Goal: Answer question/provide support: Share knowledge or assist other users

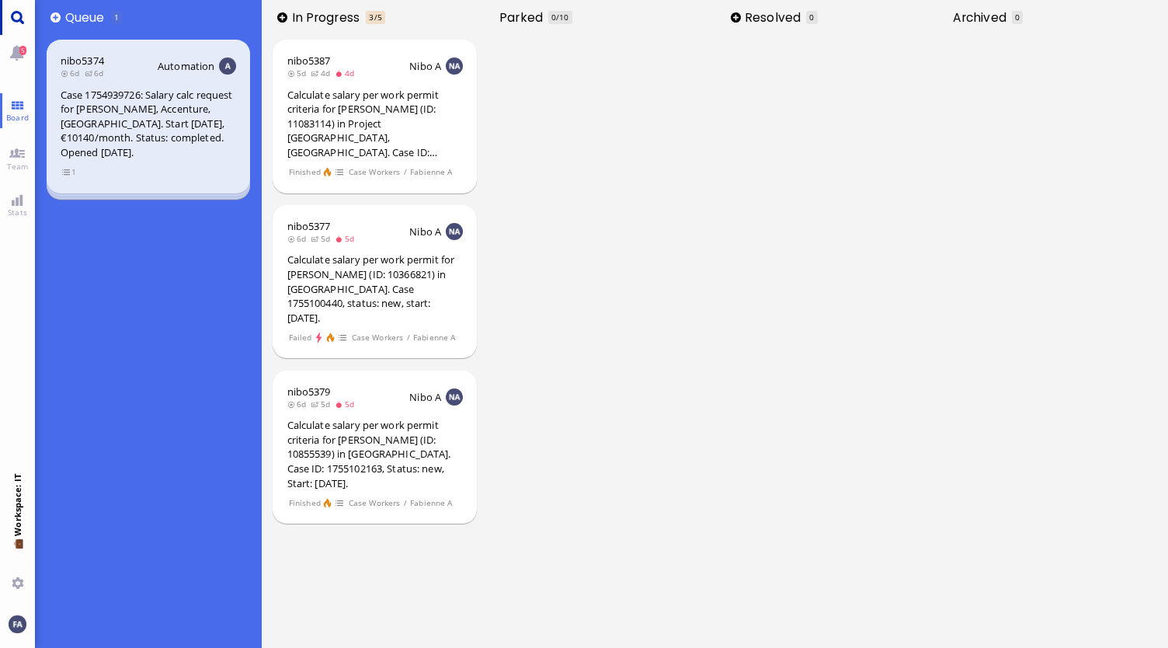
click at [12, 23] on link "Main menu" at bounding box center [17, 17] width 35 height 35
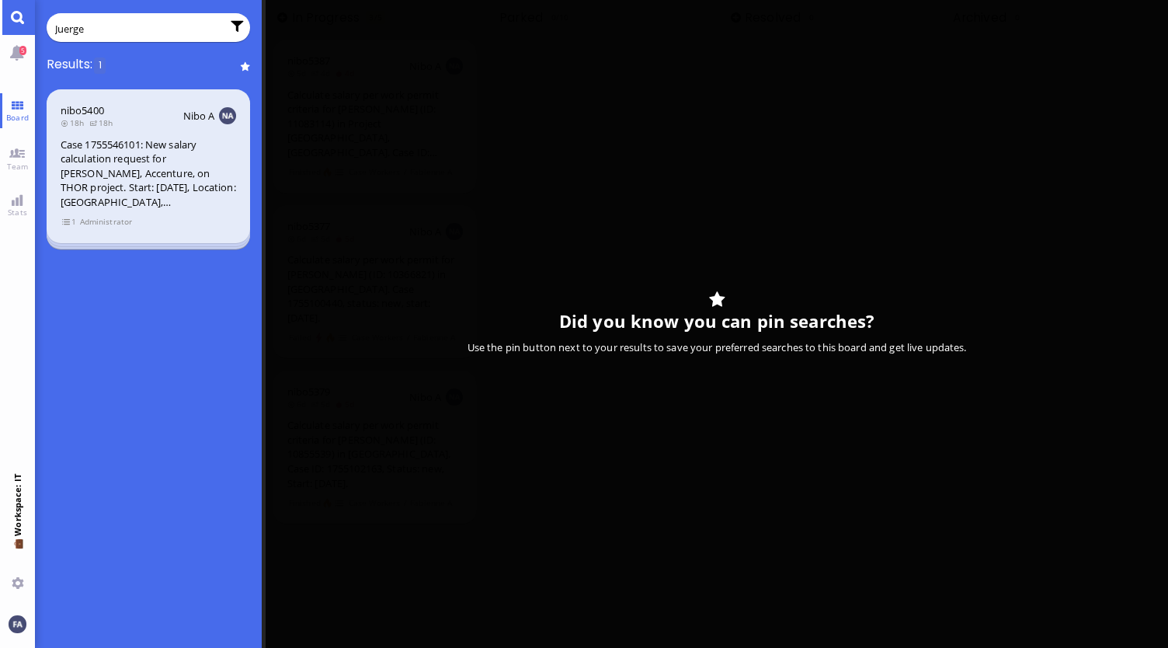
type input "Juerge"
click at [142, 181] on div "Case 1755546101: New salary calculation request for [PERSON_NAME], Accenture, o…" at bounding box center [149, 173] width 176 height 72
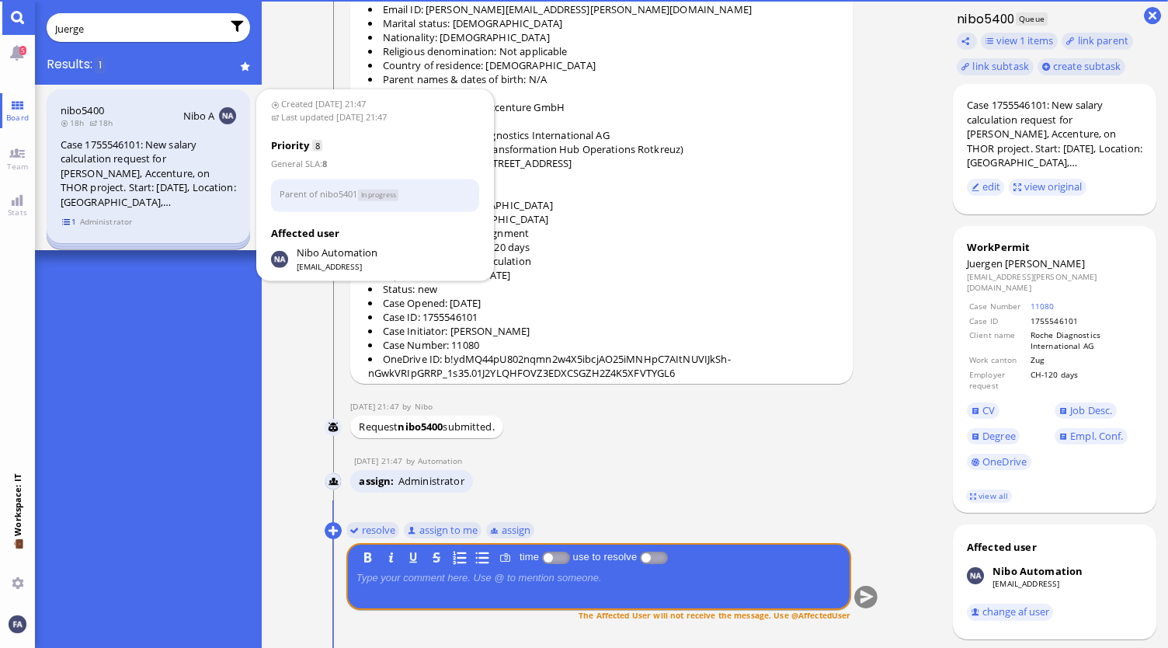
click at [64, 215] on span "1" at bounding box center [69, 221] width 16 height 13
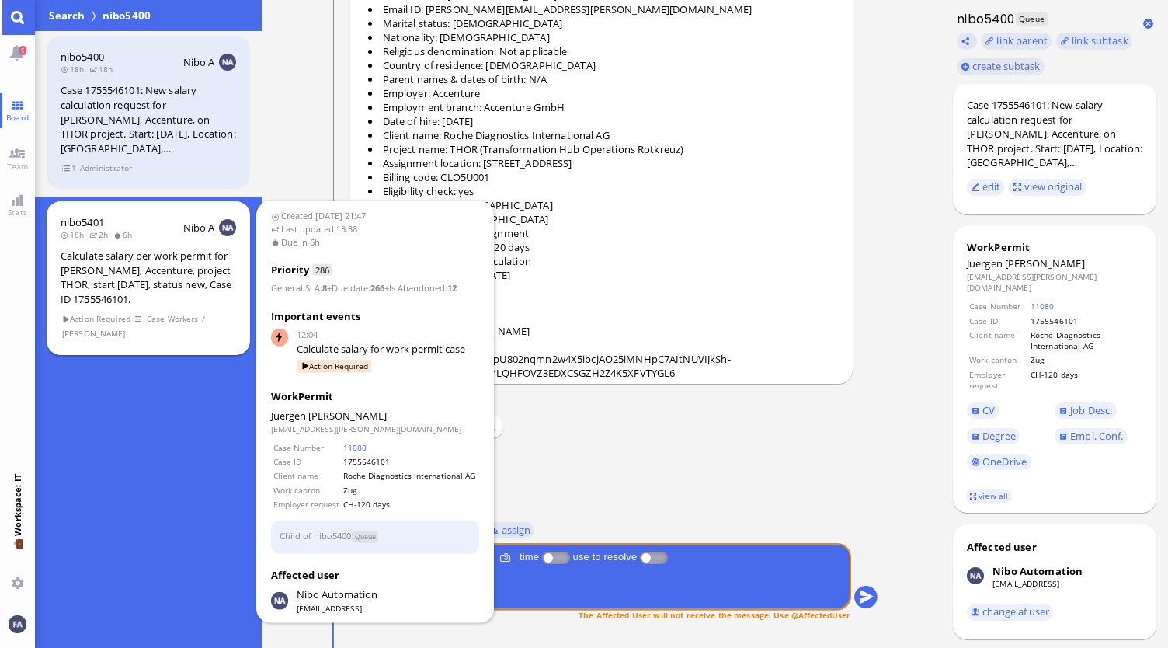
click at [80, 242] on div "nibo5401 18h 2h 6h Nibo A Calculate salary per work permit for [PERSON_NAME], A…" at bounding box center [149, 278] width 204 height 154
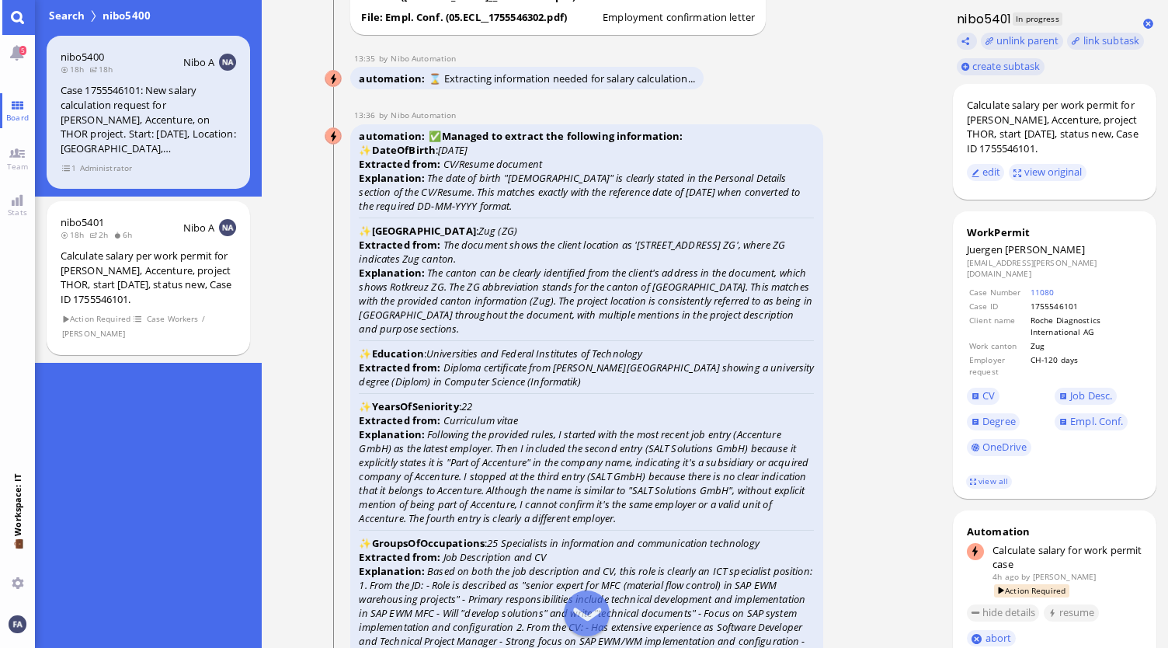
scroll to position [-2330, 0]
click at [971, 383] on span "CV" at bounding box center [1011, 396] width 88 height 26
click at [981, 394] on link "CV" at bounding box center [983, 396] width 33 height 17
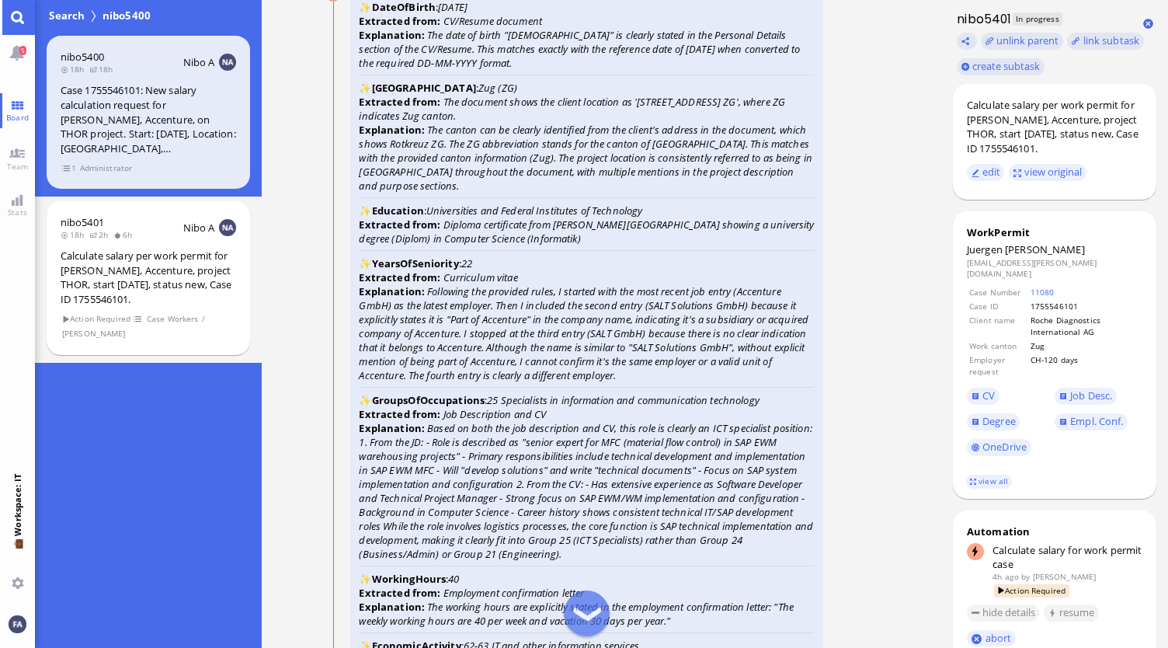
scroll to position [-2175, 0]
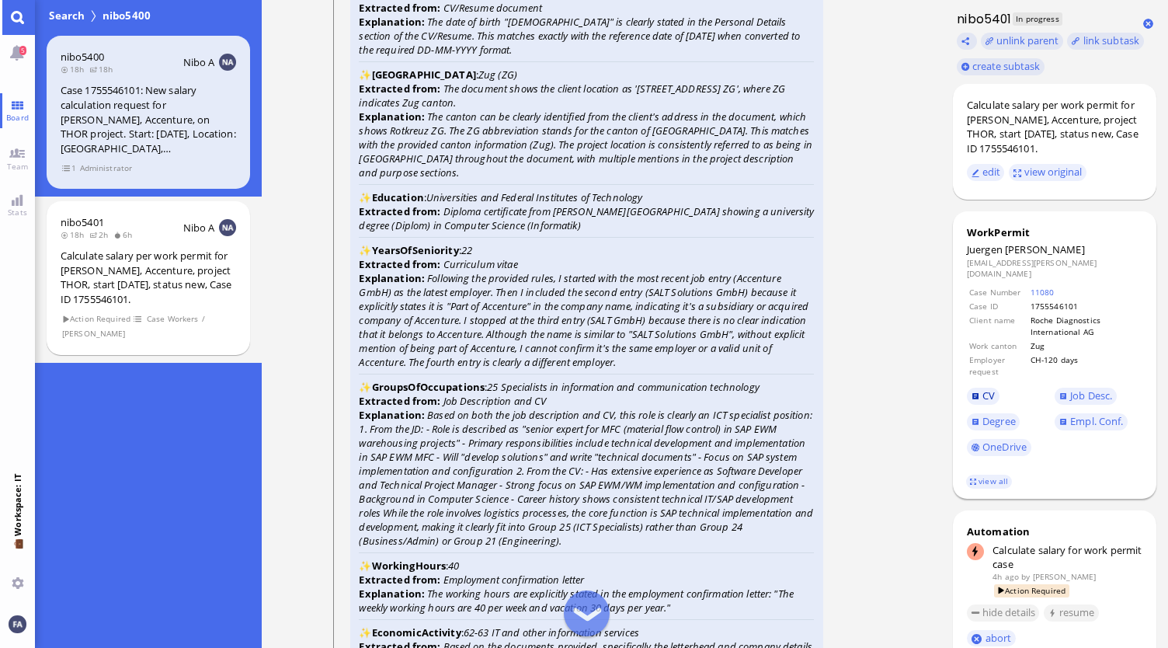
click at [981, 388] on link "CV" at bounding box center [983, 396] width 33 height 17
click at [985, 414] on span "Degree" at bounding box center [998, 421] width 33 height 14
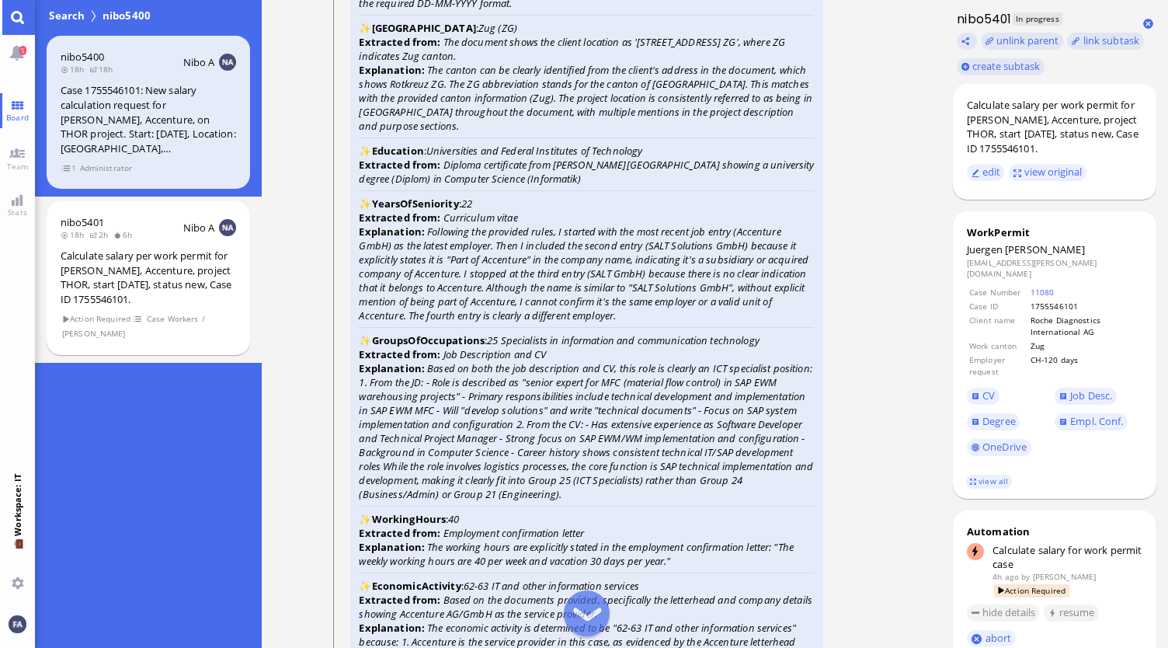
scroll to position [-2097, 0]
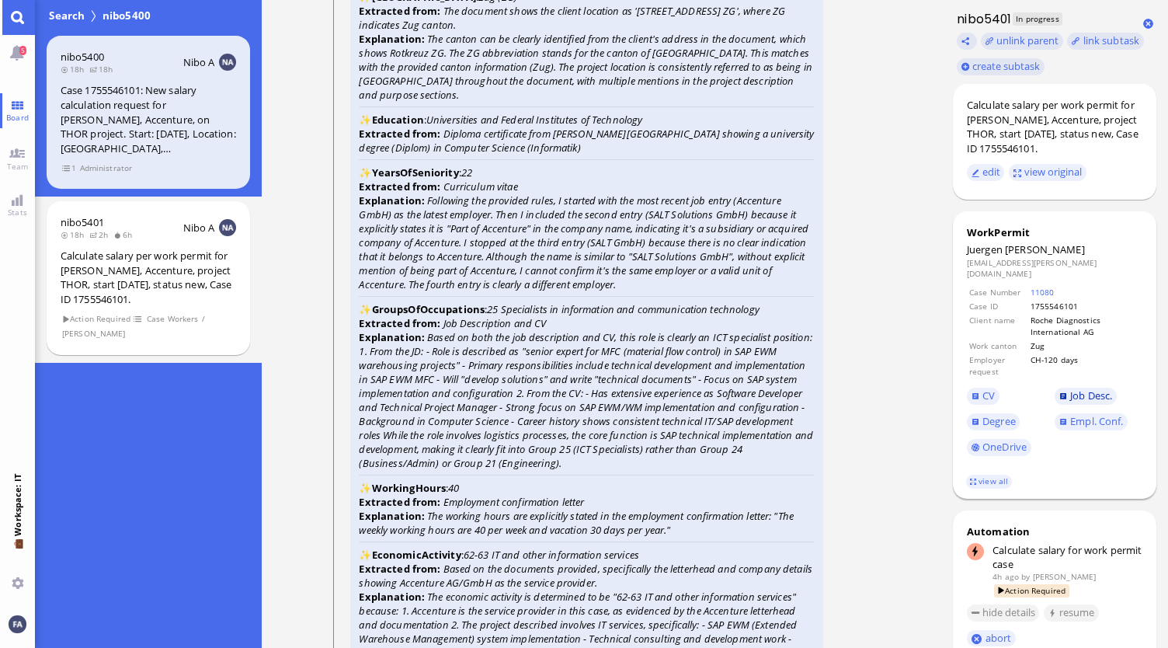
click at [1078, 388] on span "Job Desc." at bounding box center [1091, 395] width 42 height 14
click at [1093, 415] on span "Empl. Conf." at bounding box center [1096, 421] width 53 height 14
click at [983, 475] on link "view all" at bounding box center [988, 481] width 45 height 13
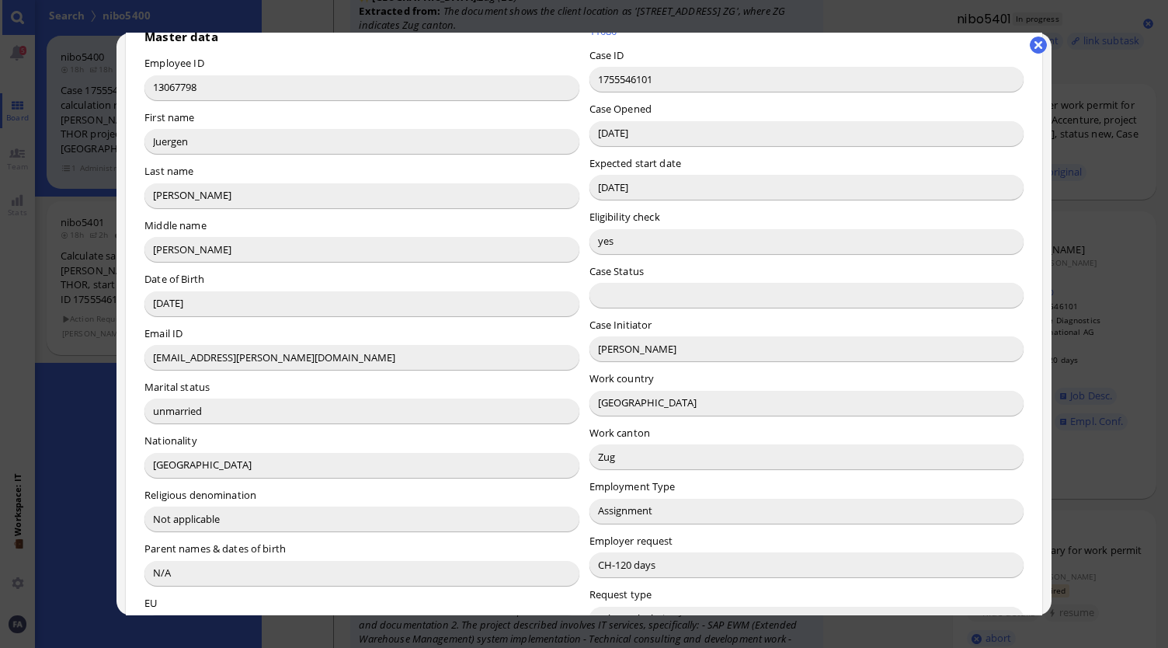
scroll to position [155, 0]
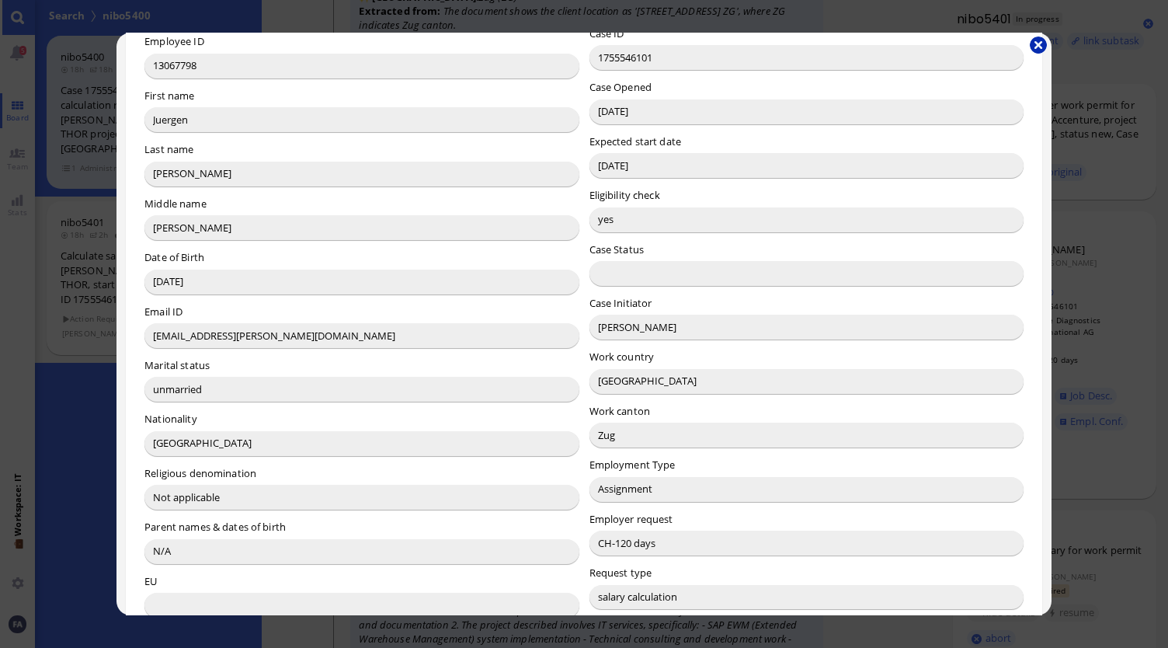
click at [1042, 37] on button "button" at bounding box center [1038, 45] width 17 height 17
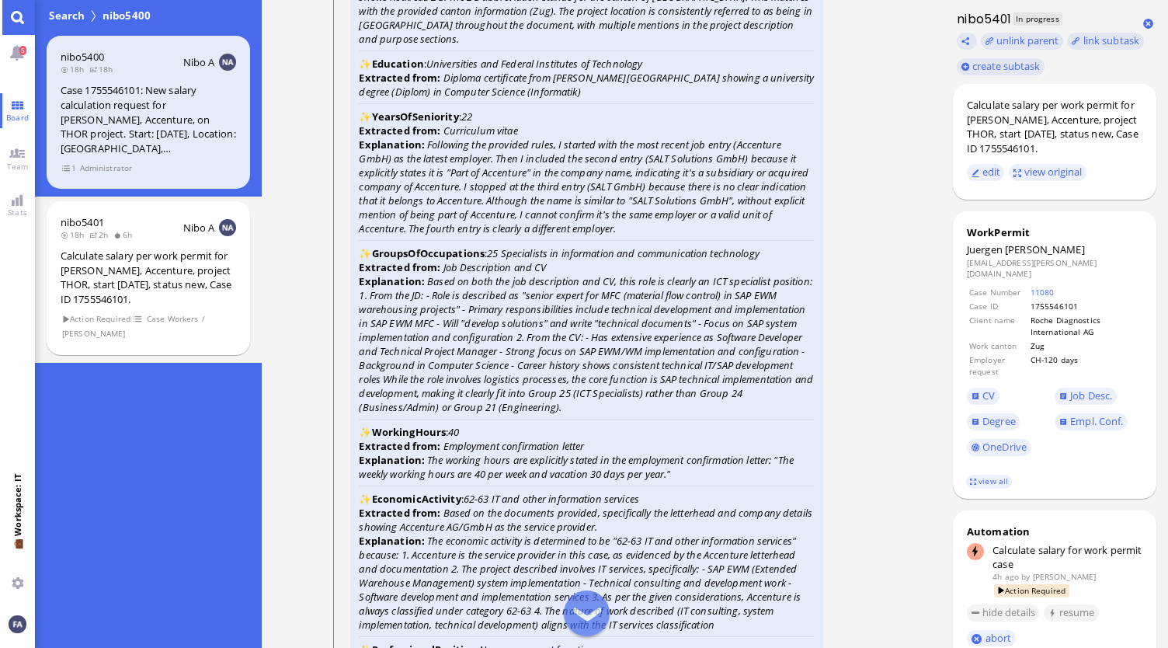
scroll to position [-2019, 0]
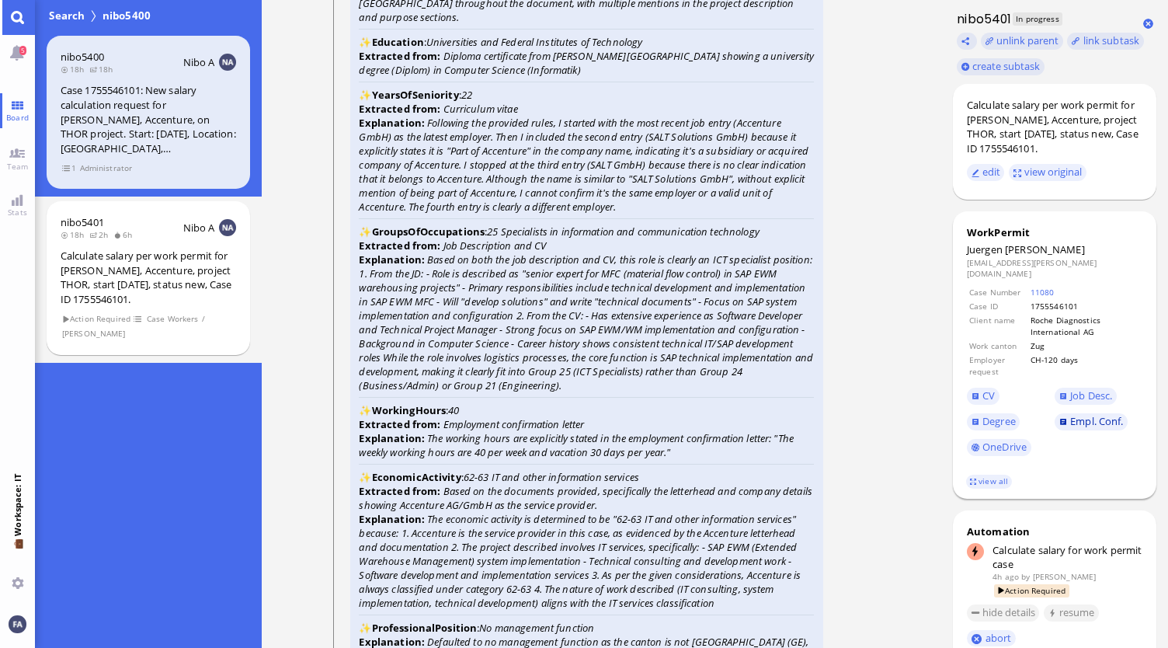
click at [1100, 414] on span "Empl. Conf." at bounding box center [1096, 421] width 53 height 14
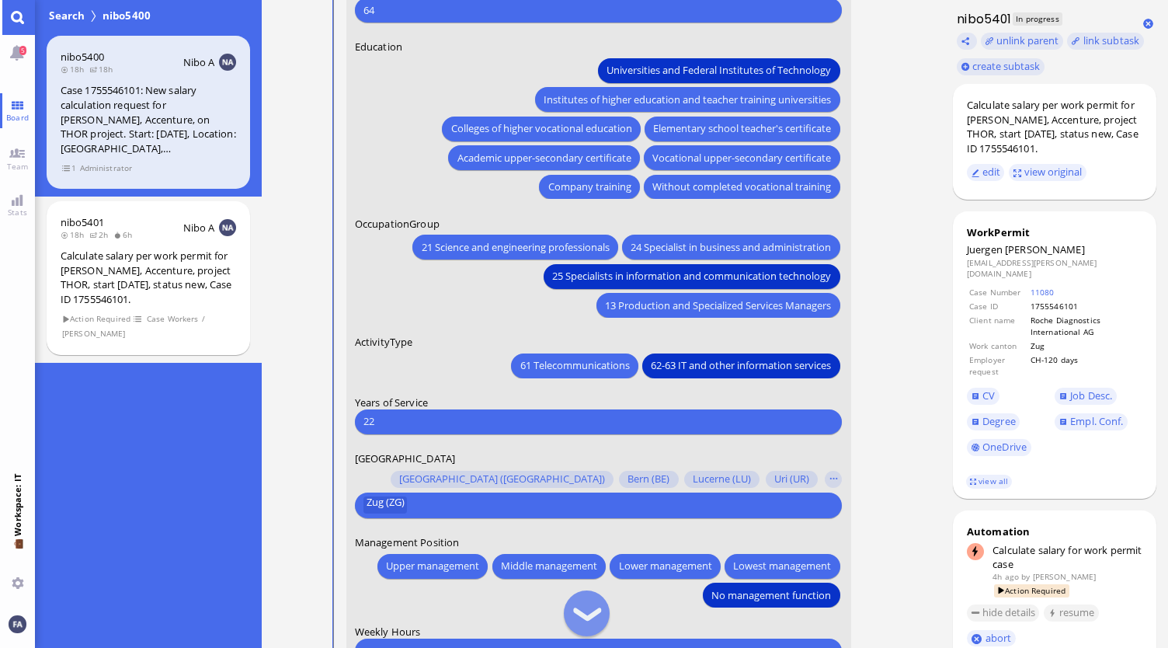
scroll to position [0, 0]
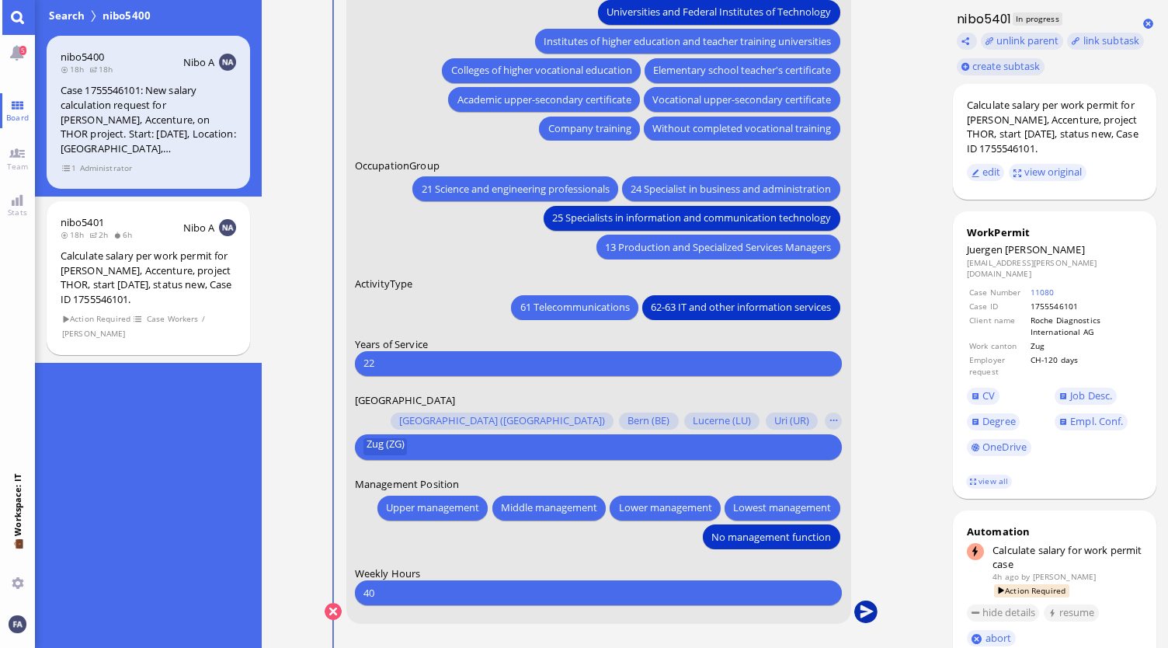
click at [861, 603] on button "submit" at bounding box center [865, 611] width 23 height 23
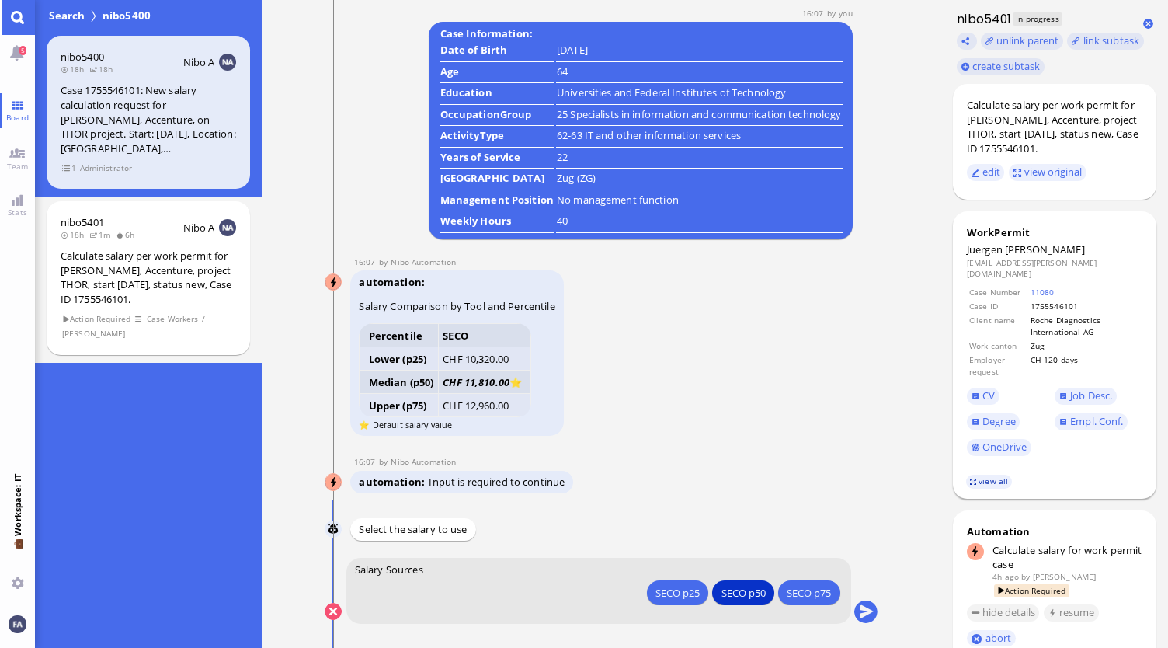
click at [991, 475] on link "view all" at bounding box center [988, 481] width 45 height 13
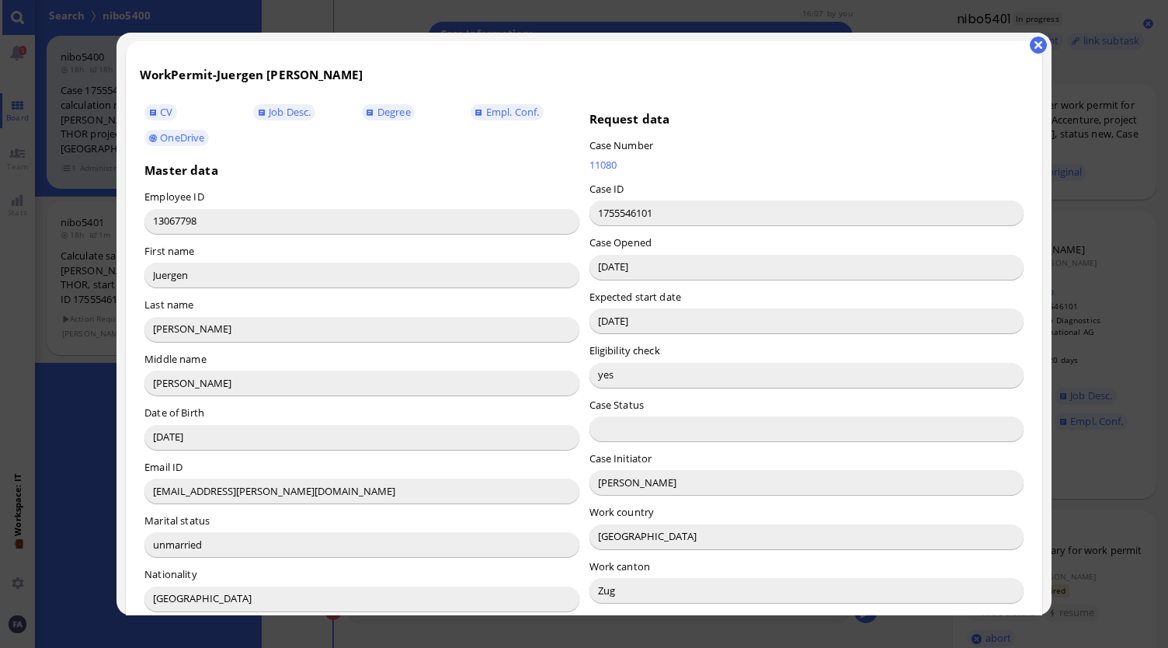
scroll to position [388, 0]
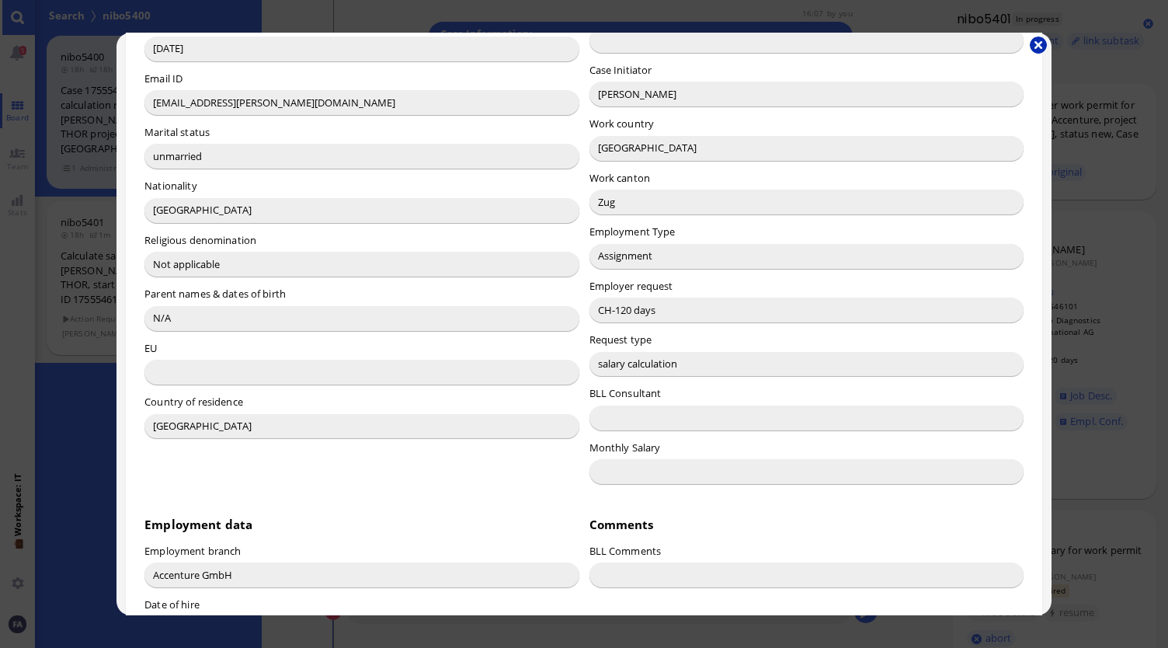
click at [1039, 41] on button "button" at bounding box center [1038, 45] width 17 height 17
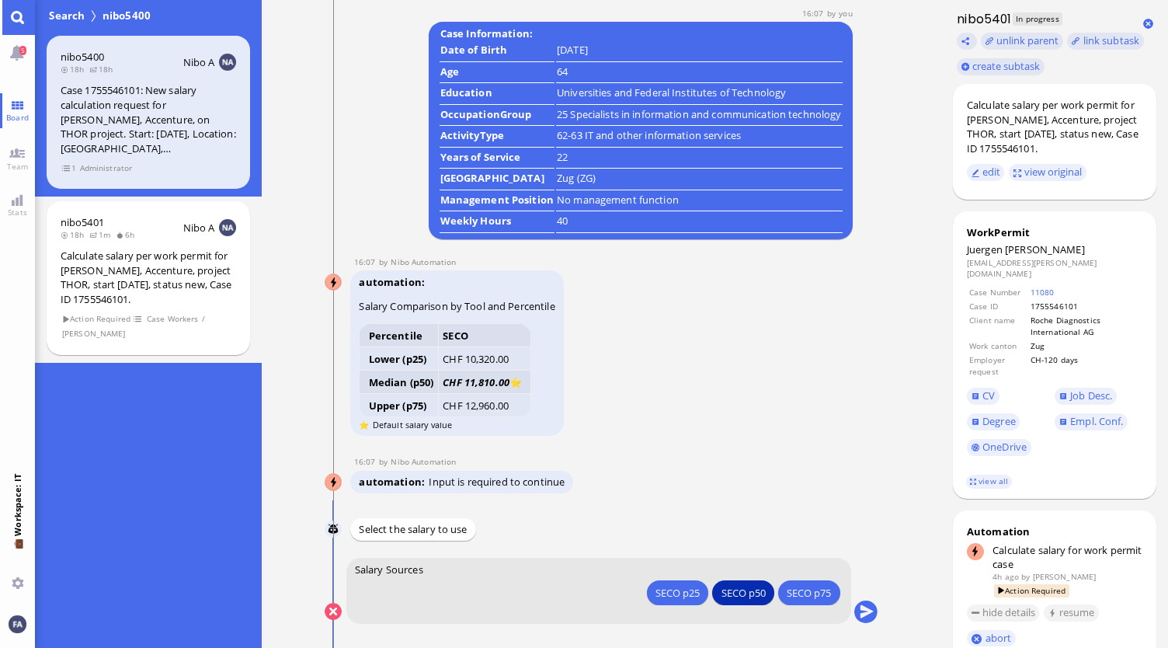
click at [742, 595] on div "SECO p50" at bounding box center [743, 592] width 44 height 16
click at [700, 589] on div "SECO p50" at bounding box center [677, 592] width 44 height 16
click at [856, 614] on button "submit" at bounding box center [865, 611] width 23 height 23
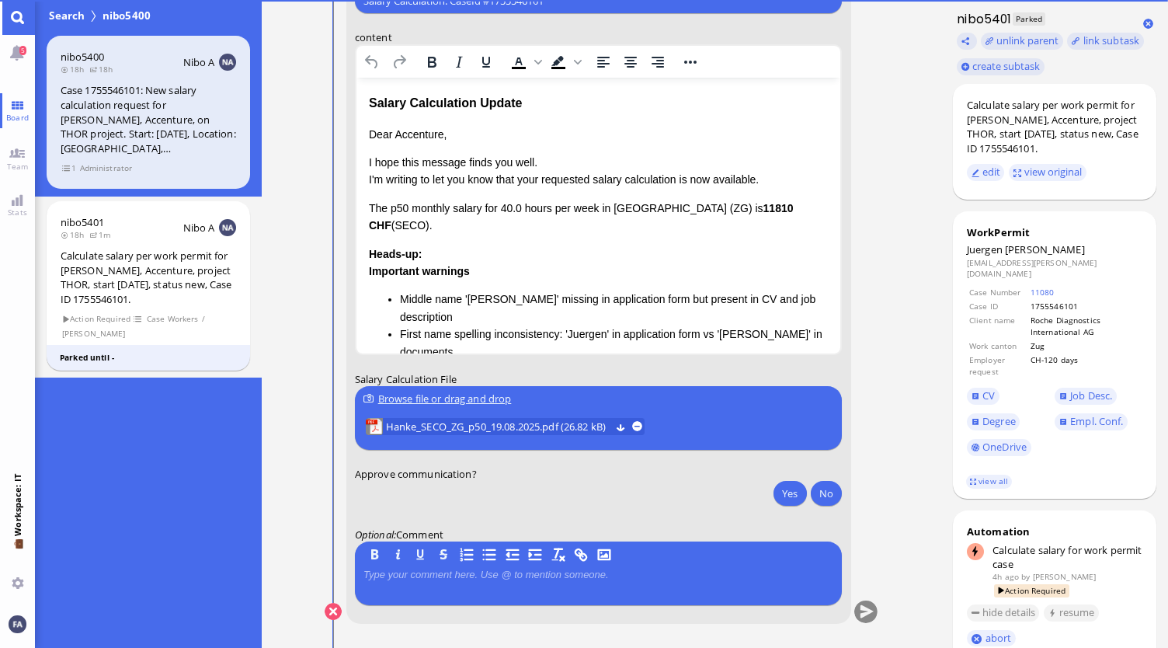
scroll to position [0, 0]
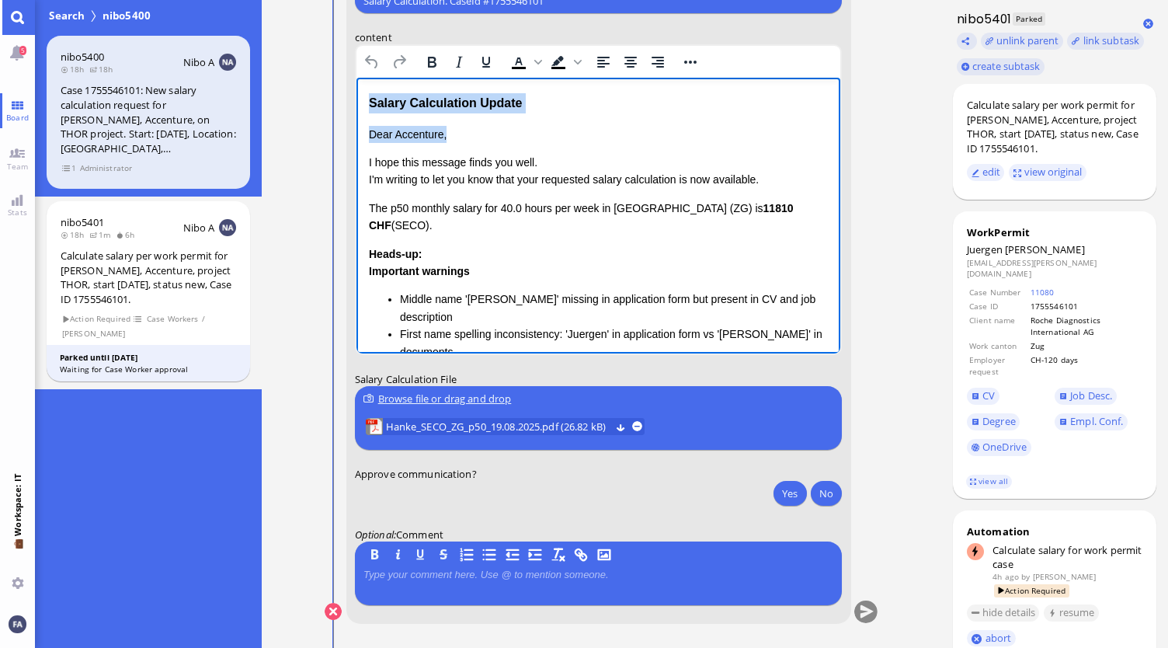
drag, startPoint x: 470, startPoint y: 138, endPoint x: 364, endPoint y: 99, distance: 112.8
click at [364, 99] on html "Salary Calculation Update Dear Accenture, I hope this message finds you well. I…" at bounding box center [598, 315] width 485 height 474
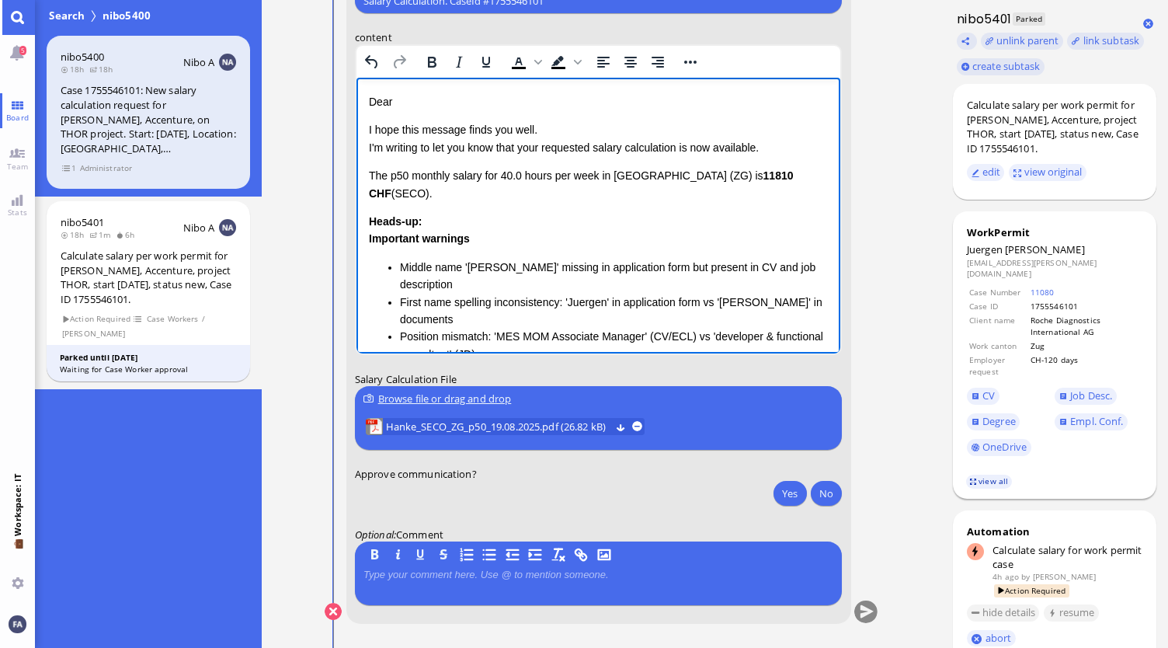
click at [985, 475] on link "view all" at bounding box center [988, 481] width 45 height 13
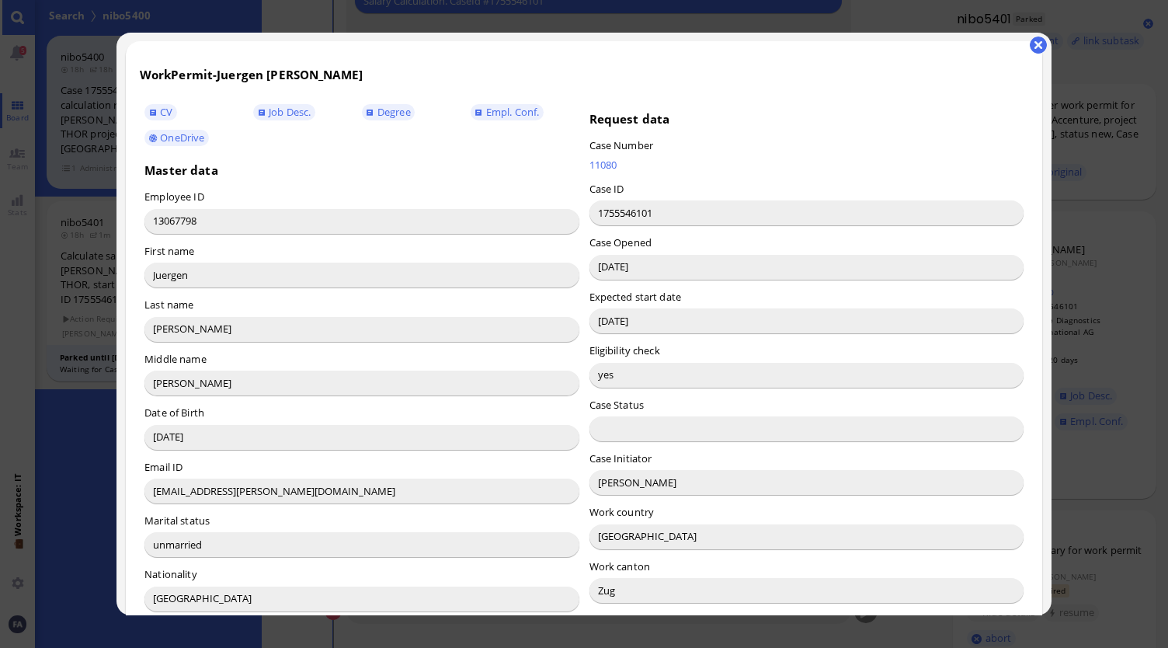
scroll to position [311, 0]
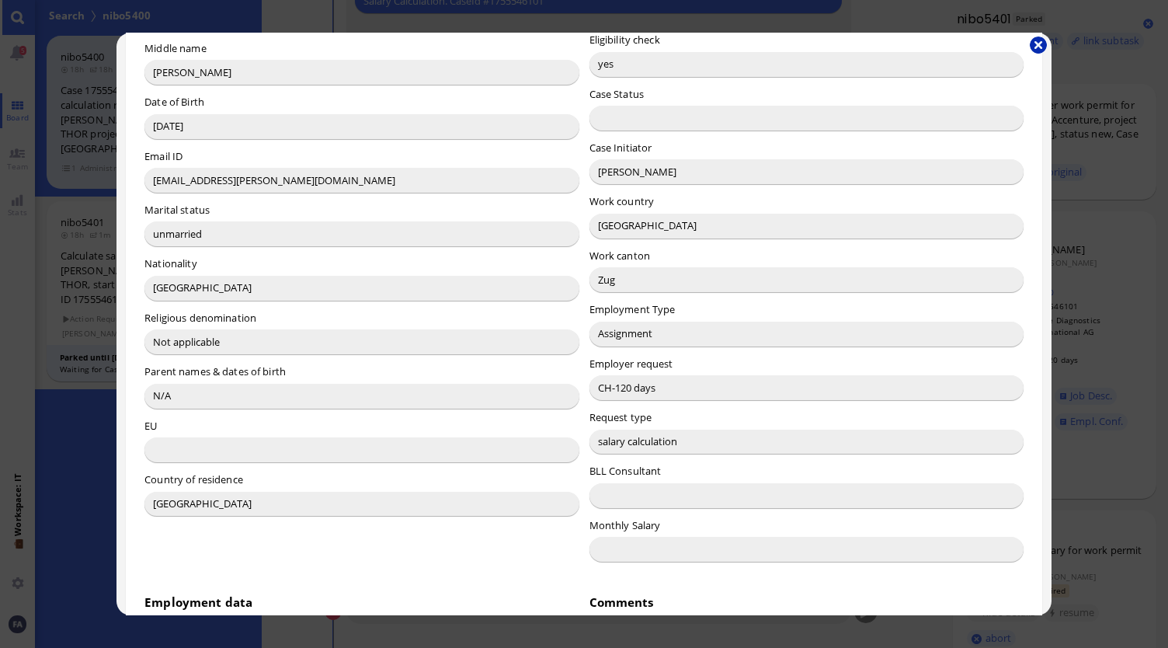
click at [1039, 46] on button "button" at bounding box center [1038, 45] width 17 height 17
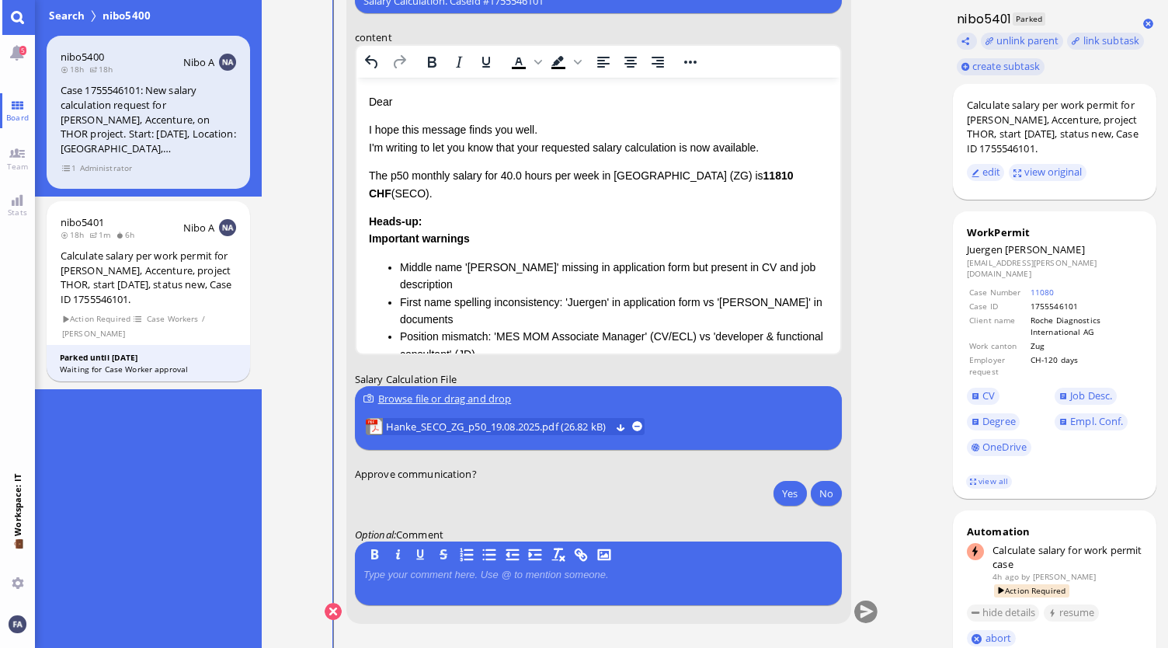
click at [438, 103] on p "Dear" at bounding box center [598, 101] width 460 height 17
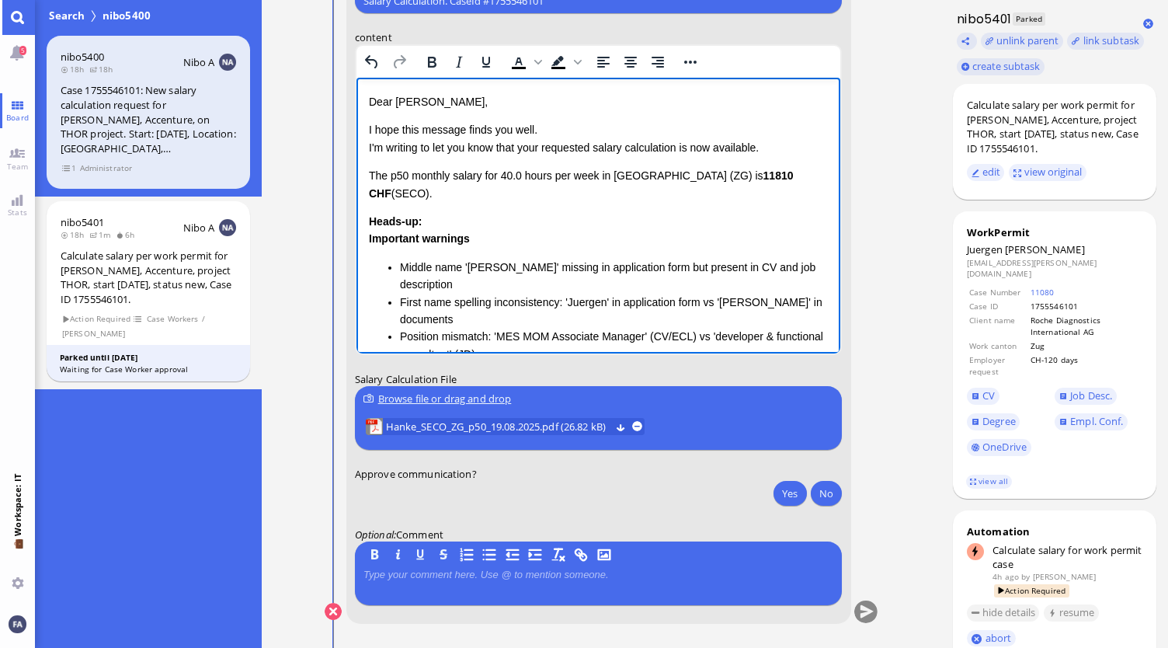
scroll to position [-78, 0]
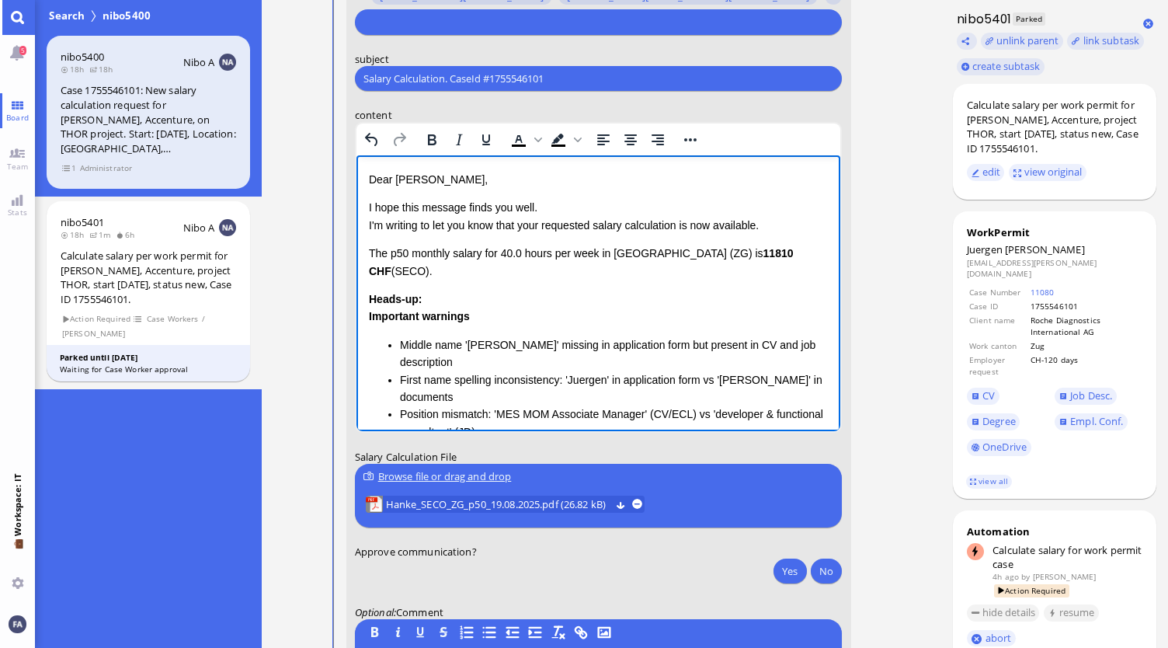
click at [479, 210] on p "I hope this message finds you well. I'm writing to let you know that your reque…" at bounding box center [598, 216] width 460 height 35
click at [532, 208] on p "I hope this message finds you well. I'm writing to let you know that your reque…" at bounding box center [598, 216] width 460 height 35
click at [538, 229] on p "I hope this message finds you well. I'm writing to let you know that your reque…" at bounding box center [598, 216] width 460 height 35
drag, startPoint x: 671, startPoint y: 228, endPoint x: 681, endPoint y: 230, distance: 10.2
click at [670, 228] on p "I hope this message finds you well. I'm writing to let you know that the reques…" at bounding box center [598, 216] width 460 height 35
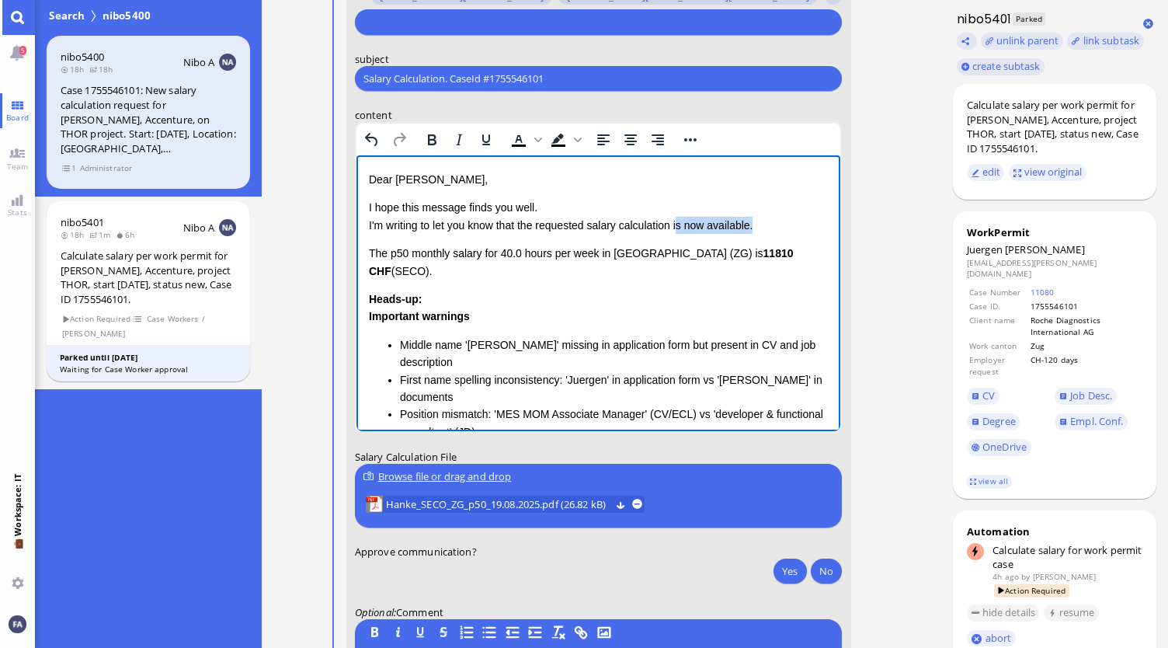
drag, startPoint x: 762, startPoint y: 222, endPoint x: 677, endPoint y: 228, distance: 84.8
click at [677, 228] on p "I hope this message finds you well. I'm writing to let you know that the reques…" at bounding box center [598, 216] width 460 height 35
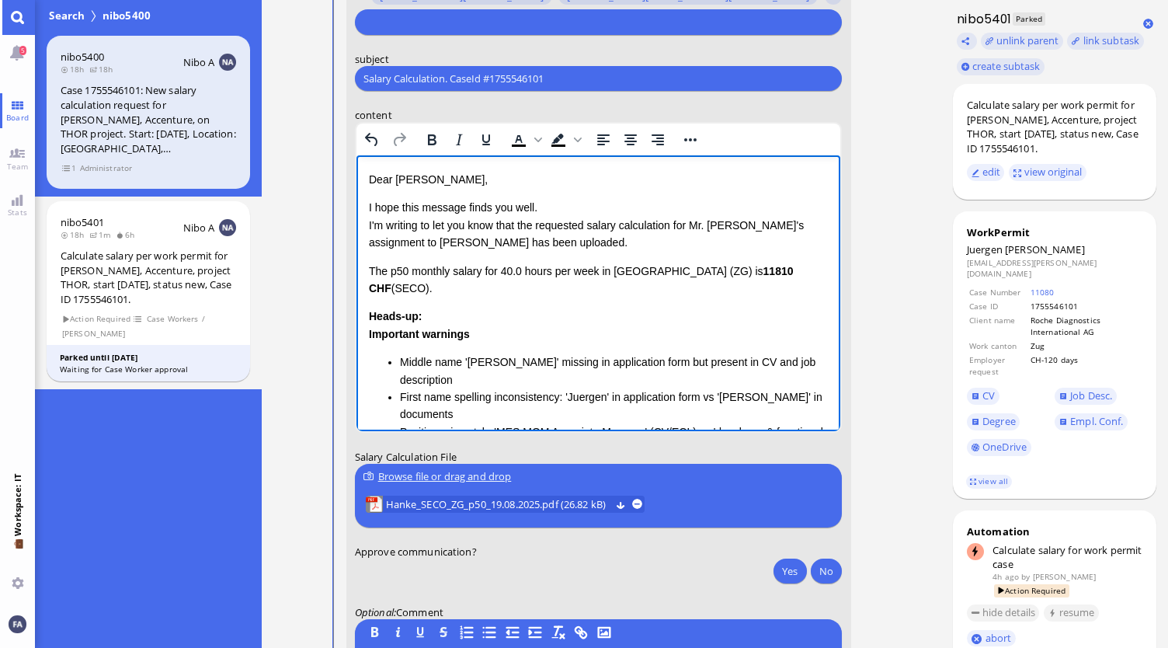
click at [661, 253] on div "Dear [PERSON_NAME], I hope this message finds you well. I'm writing to let you …" at bounding box center [598, 368] width 460 height 395
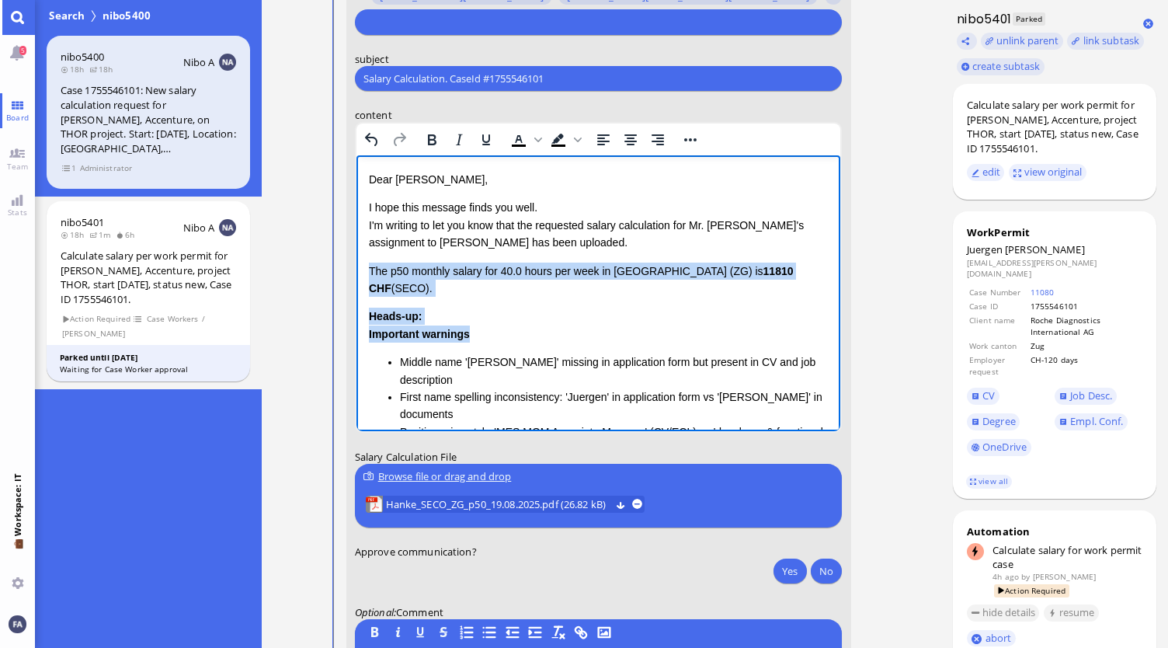
drag, startPoint x: 520, startPoint y: 317, endPoint x: 353, endPoint y: 270, distance: 172.6
click at [356, 270] on html "Dear [PERSON_NAME], I hope this message finds you well. I'm writing to let you …" at bounding box center [598, 384] width 485 height 459
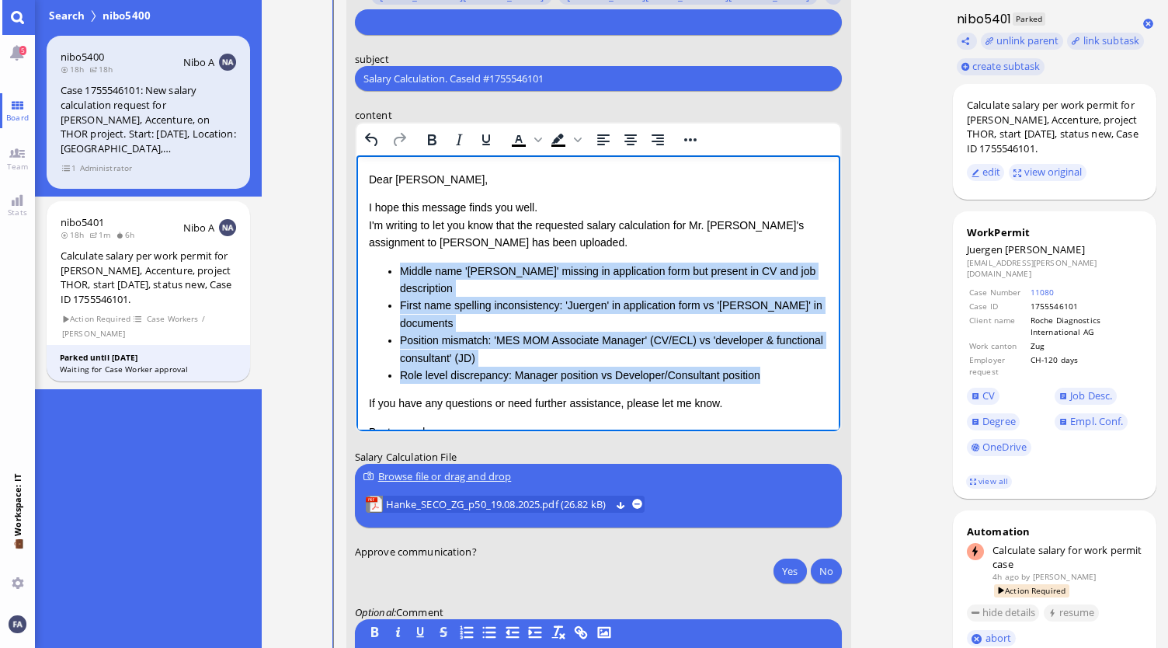
drag, startPoint x: 762, startPoint y: 363, endPoint x: 360, endPoint y: 261, distance: 415.1
click at [360, 261] on html "Dear [PERSON_NAME], I hope this message finds you well. I'm writing to let you …" at bounding box center [598, 338] width 485 height 367
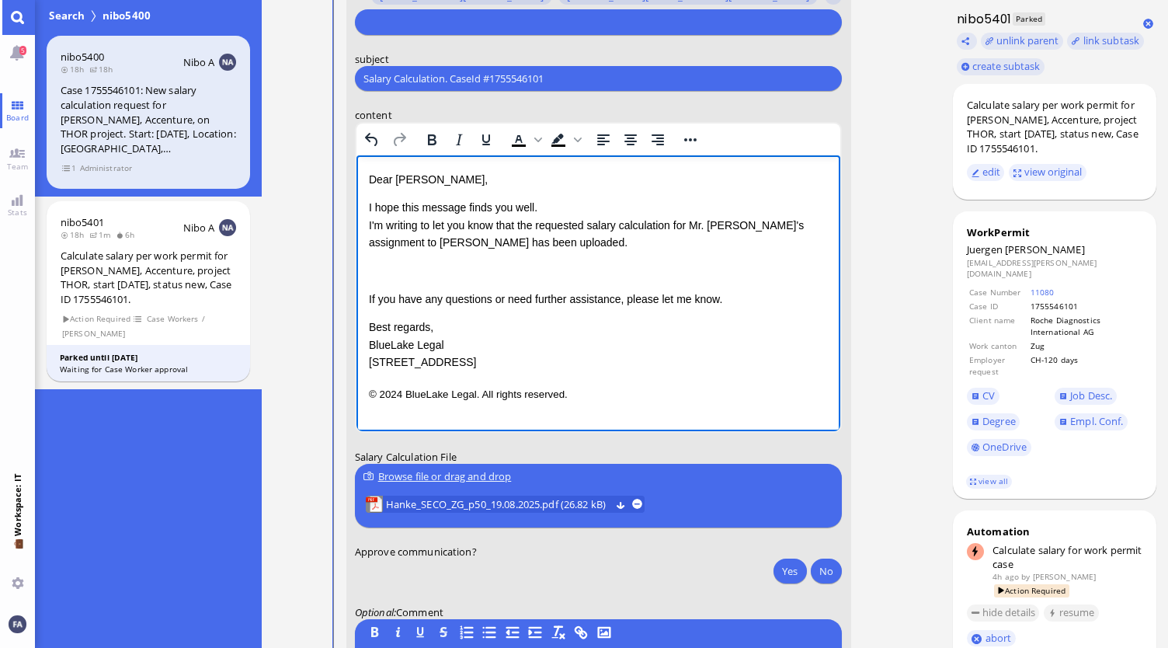
click at [531, 273] on p "Rich Text Area. Press ALT-0 for help." at bounding box center [598, 270] width 460 height 17
click at [592, 242] on p "I hope this message finds you well. I'm writing to let you know that the reques…" at bounding box center [598, 225] width 460 height 52
click at [743, 245] on p "I hope this message finds you well. I'm writing to let you know that the reques…" at bounding box center [598, 225] width 460 height 52
click at [624, 269] on p "Rich Text Area. Press ALT-0 for help." at bounding box center [598, 270] width 460 height 17
click at [643, 281] on div "Dear [PERSON_NAME], I hope this message finds you well. I'm writing to let you …" at bounding box center [598, 271] width 460 height 200
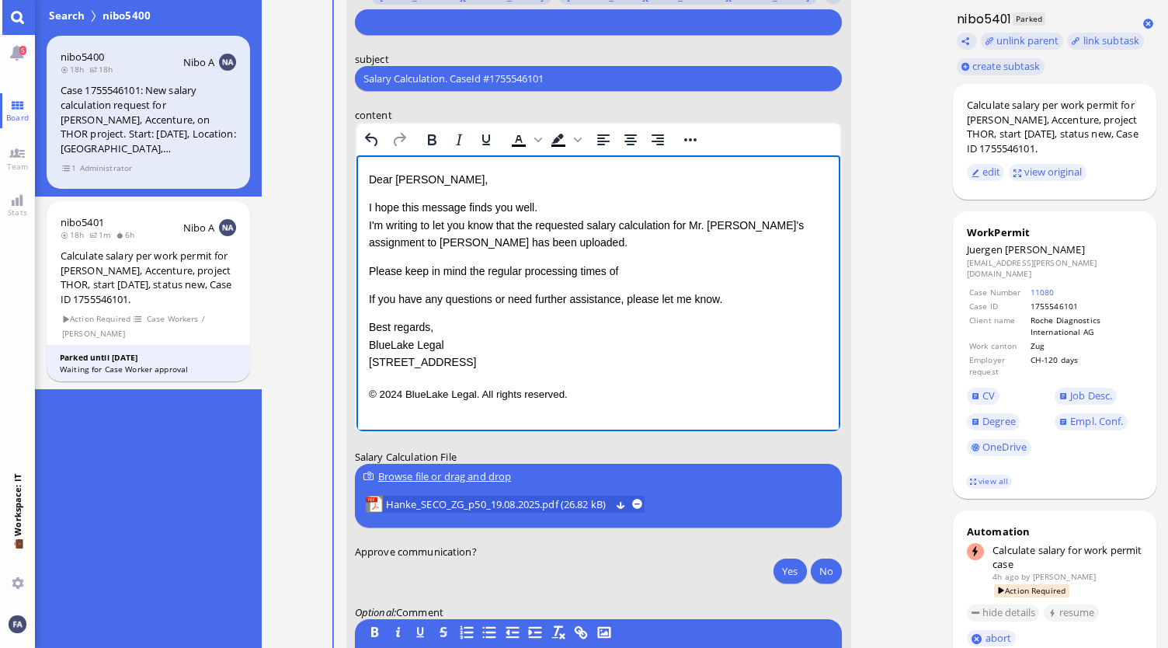
click at [648, 275] on p "Please keep in mind the regular processing times of" at bounding box center [598, 270] width 460 height 17
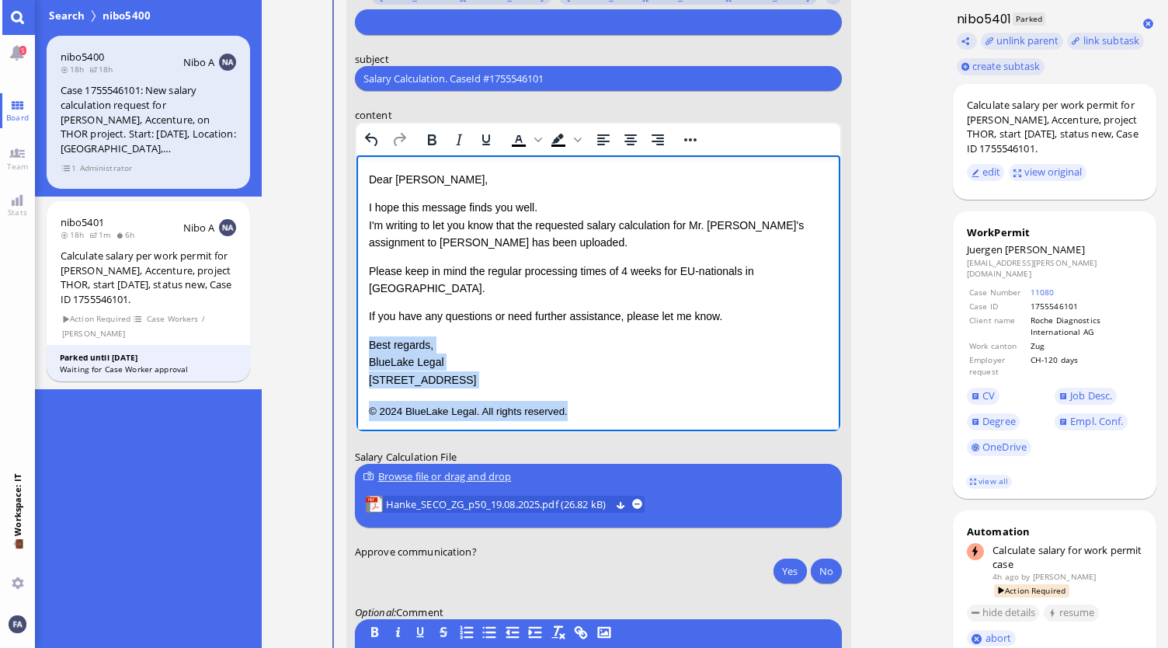
drag, startPoint x: 586, startPoint y: 390, endPoint x: 370, endPoint y: 329, distance: 225.0
click at [370, 329] on div "Dear [PERSON_NAME], I hope this message finds you well. I'm writing to let you …" at bounding box center [598, 296] width 460 height 250
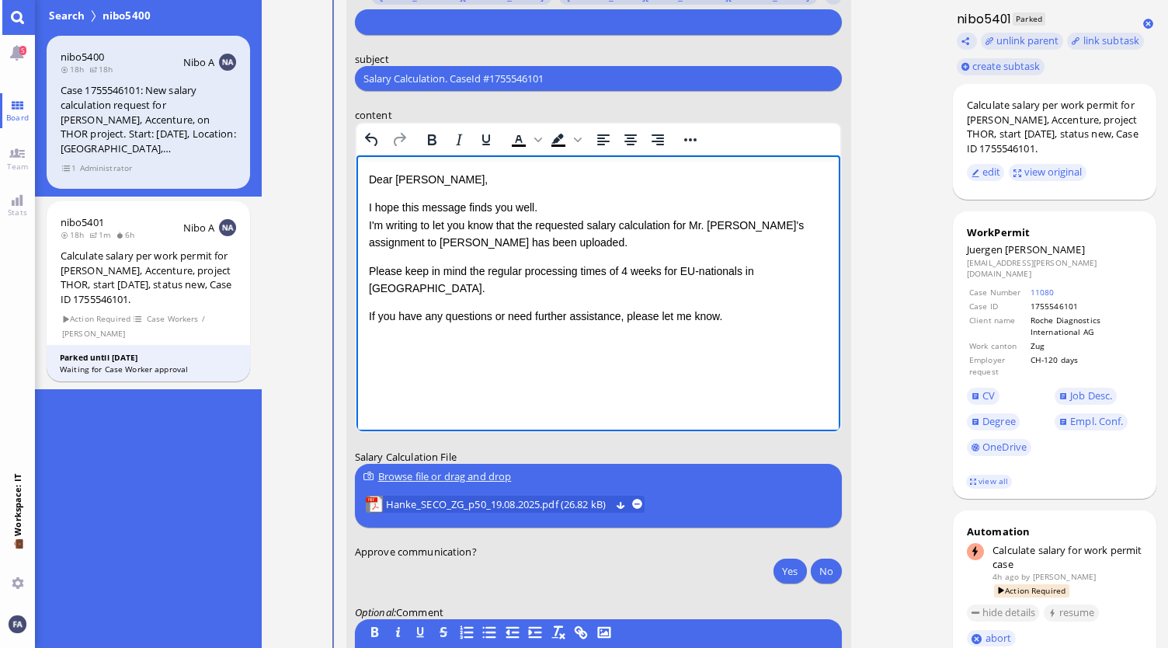
click at [655, 238] on p "I hope this message finds you well. I'm writing to let you know that the reques…" at bounding box center [598, 225] width 460 height 52
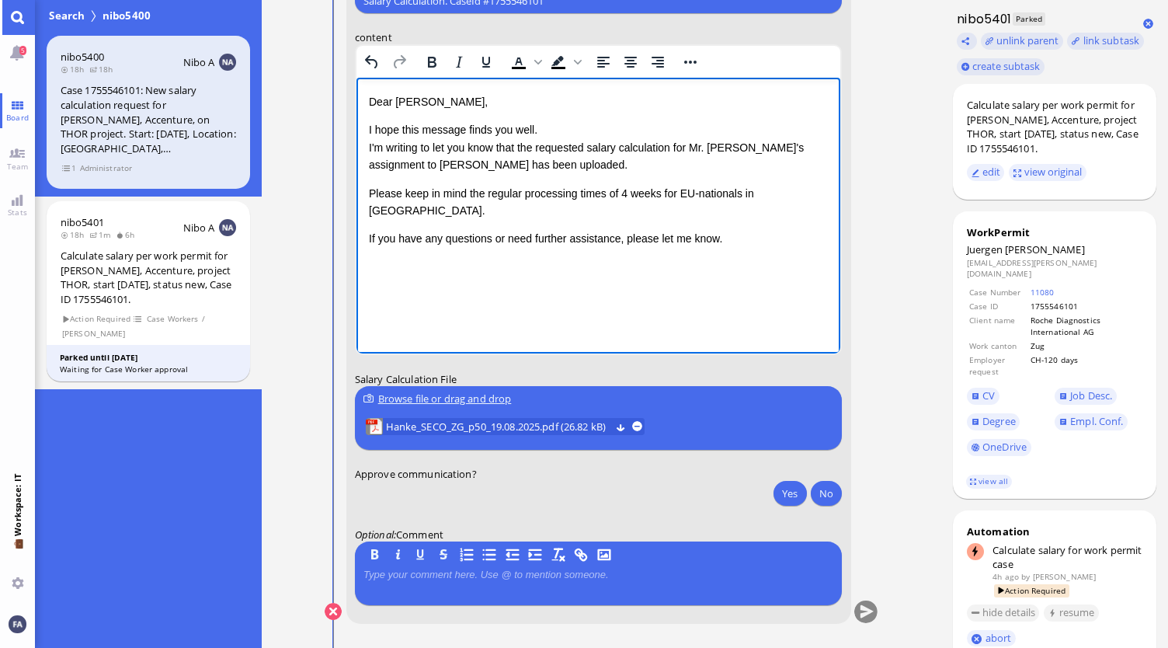
scroll to position [0, 0]
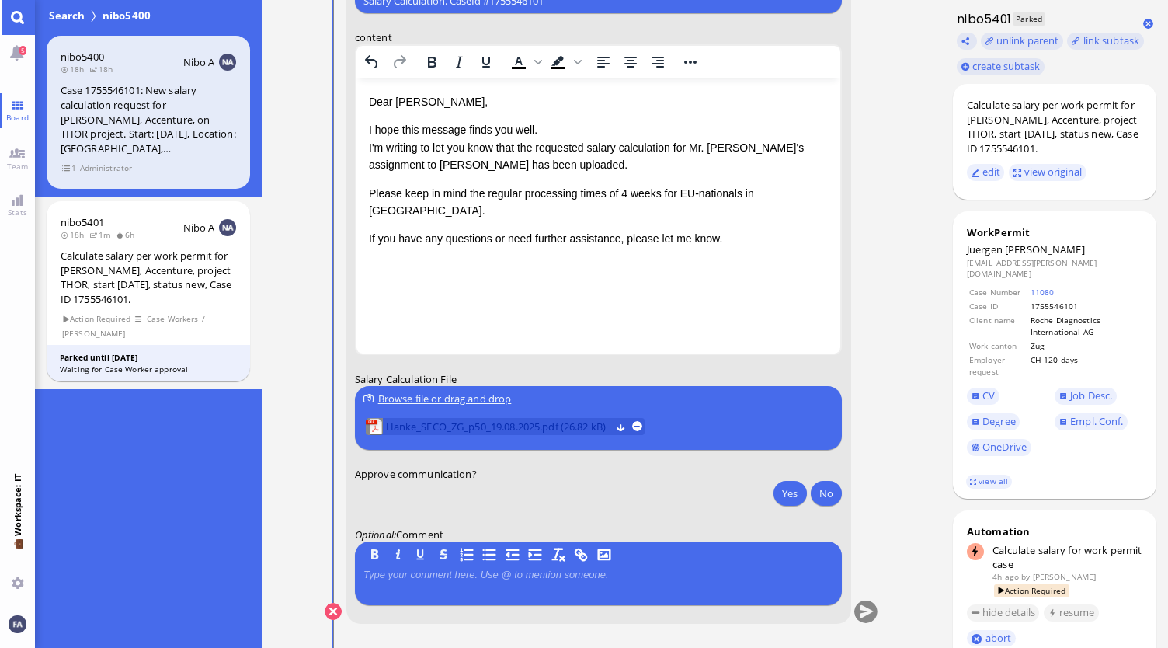
click at [507, 425] on span "Hanke_SECO_ZG_p50_19.08.2025.pdf (26.82 kB)" at bounding box center [498, 426] width 224 height 17
click at [787, 485] on button "Yes" at bounding box center [790, 493] width 33 height 25
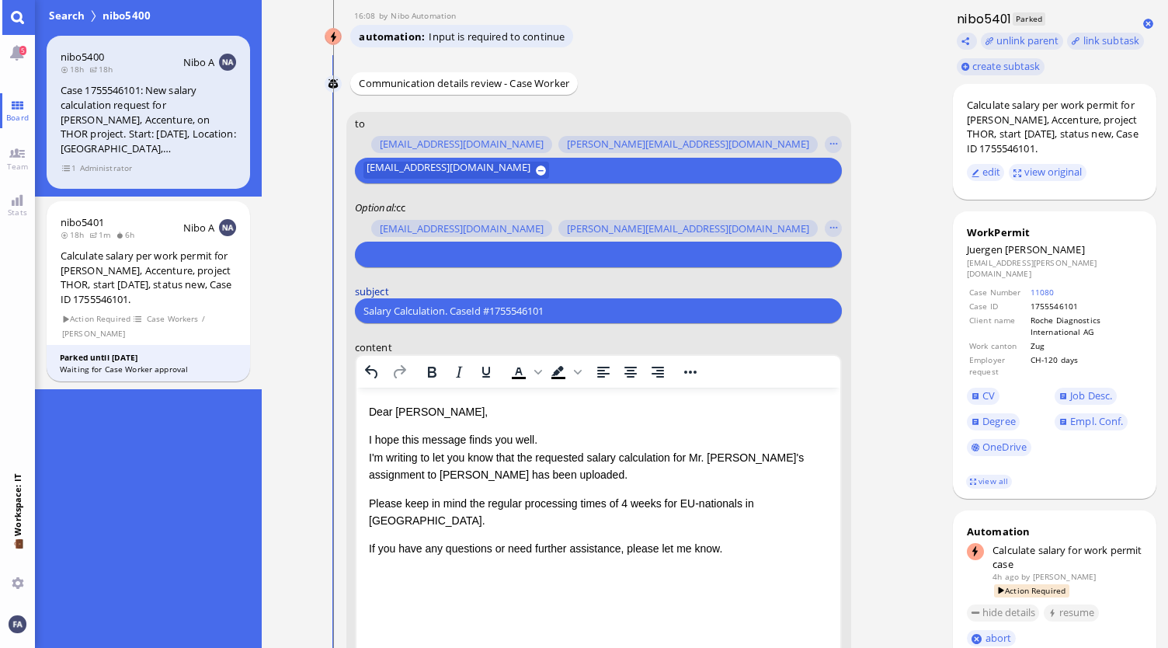
scroll to position [-310, 0]
click at [509, 242] on div at bounding box center [599, 255] width 488 height 26
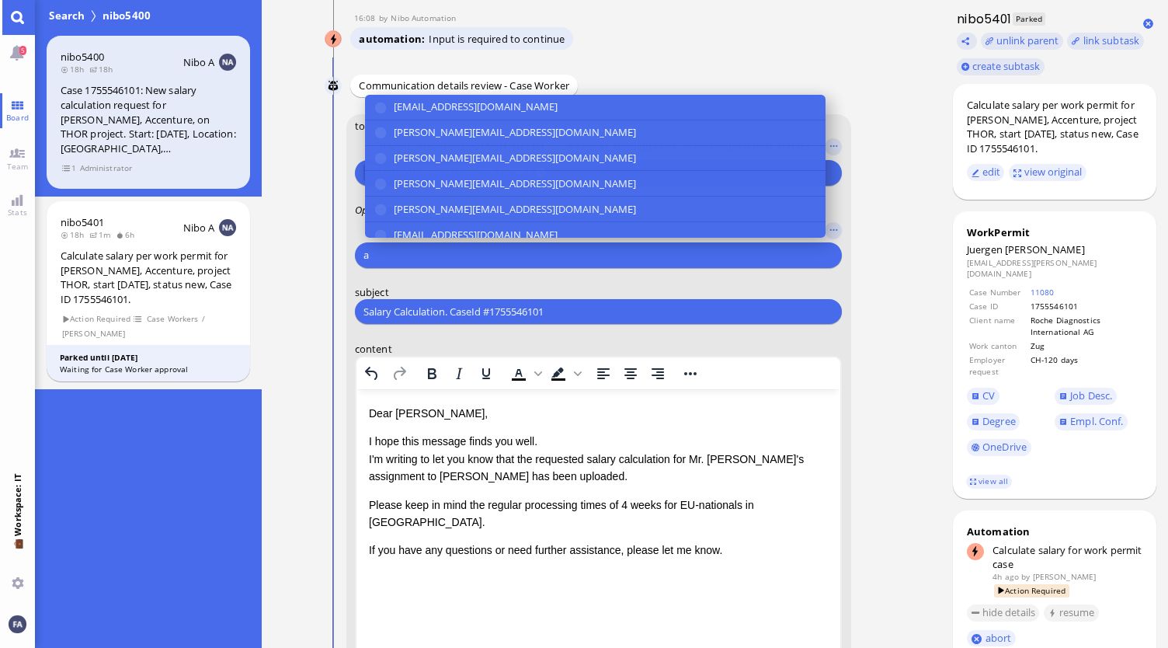
scroll to position [-308, 0]
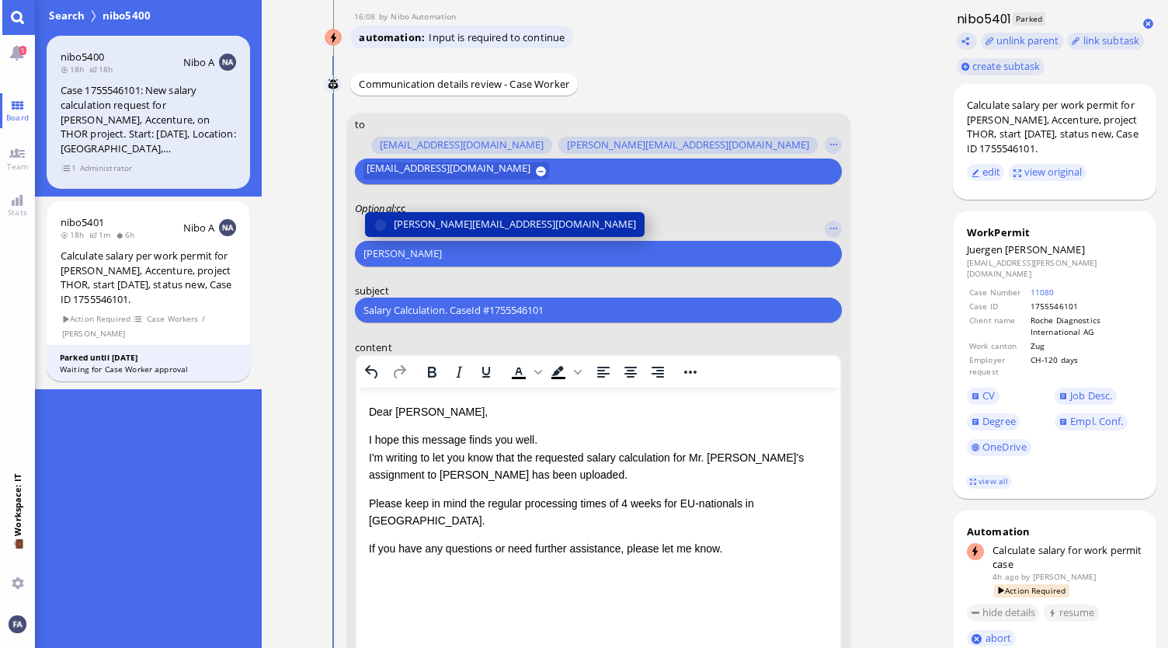
type input "[PERSON_NAME]"
click at [510, 224] on span "[PERSON_NAME][EMAIL_ADDRESS][DOMAIN_NAME]" at bounding box center [515, 224] width 242 height 16
type input "den"
click at [516, 226] on span "[EMAIL_ADDRESS][DOMAIN_NAME]" at bounding box center [476, 224] width 164 height 16
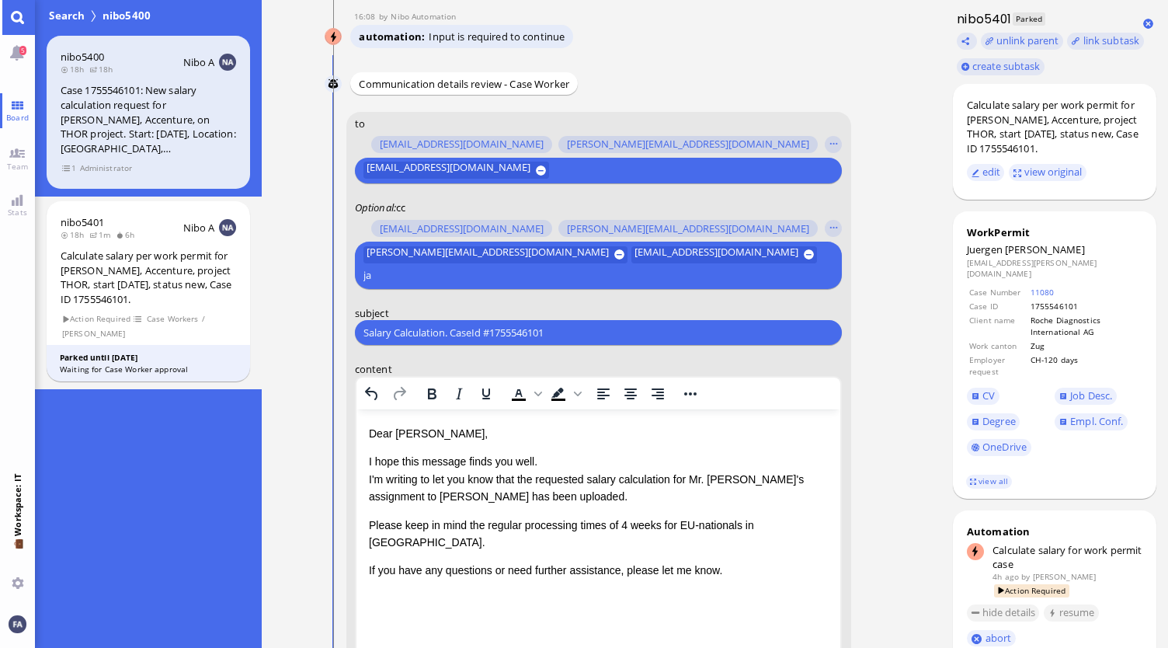
scroll to position [-330, 0]
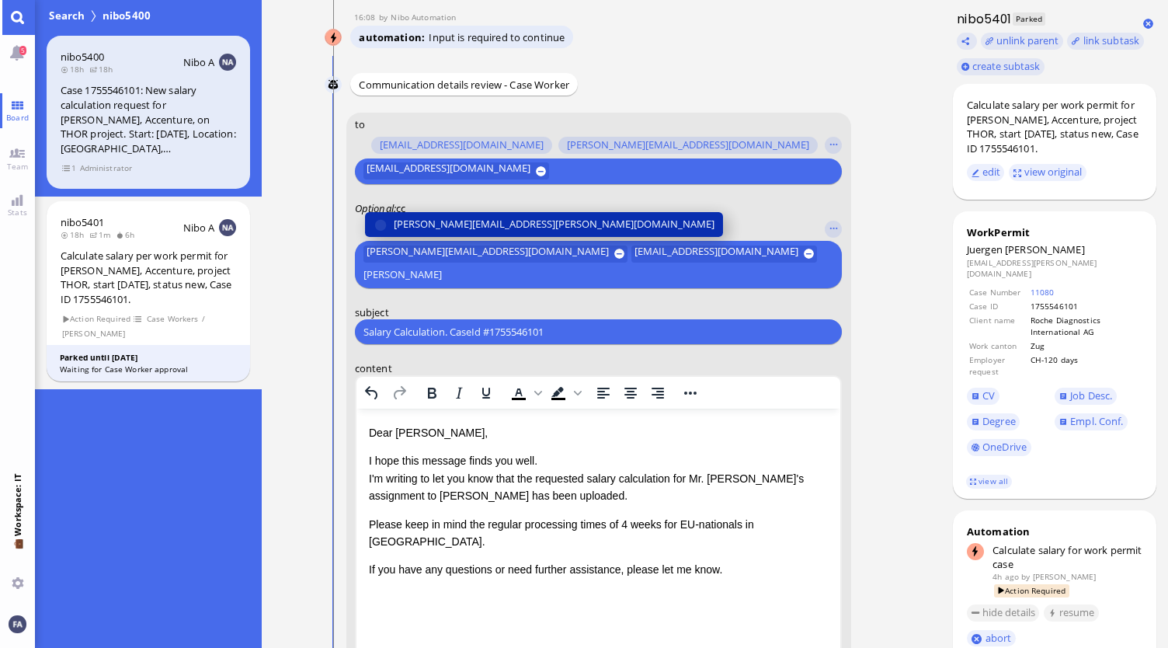
type input "[PERSON_NAME]"
click at [516, 226] on span "[PERSON_NAME][EMAIL_ADDRESS][PERSON_NAME][DOMAIN_NAME]" at bounding box center [554, 225] width 321 height 16
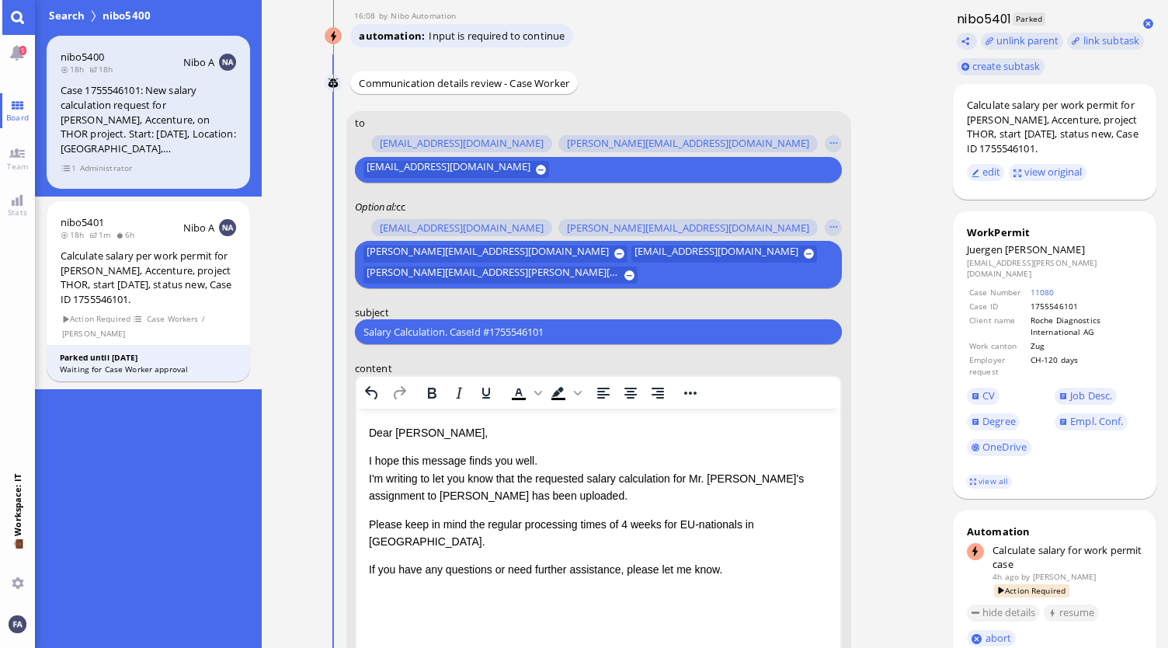
scroll to position [-331, 0]
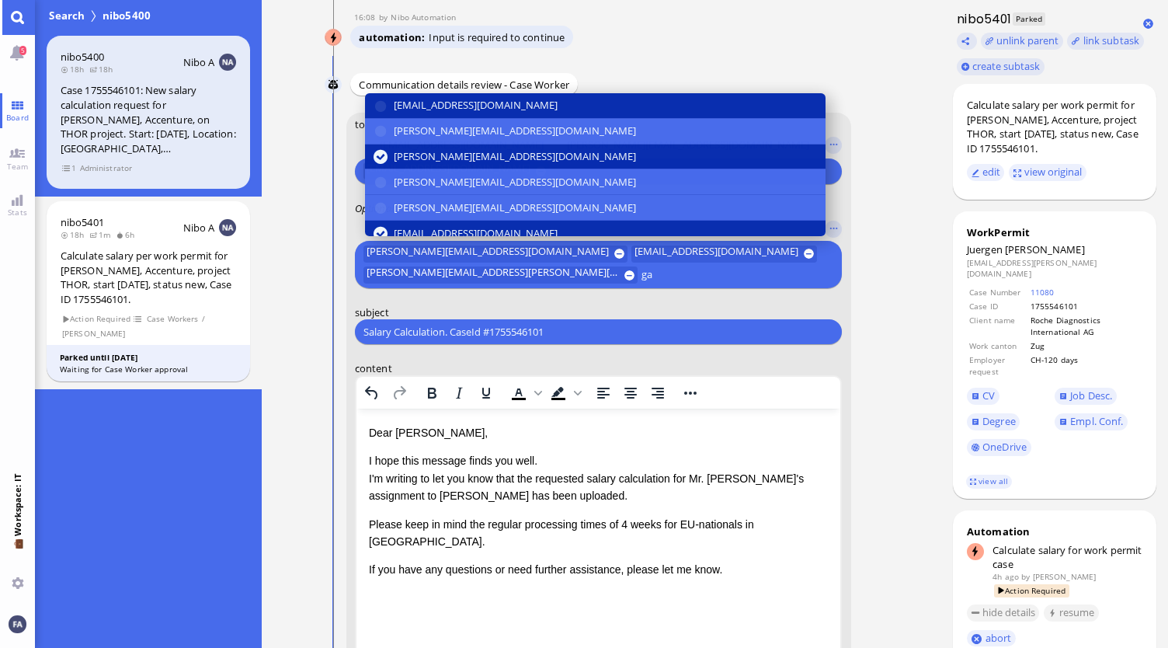
type input "g"
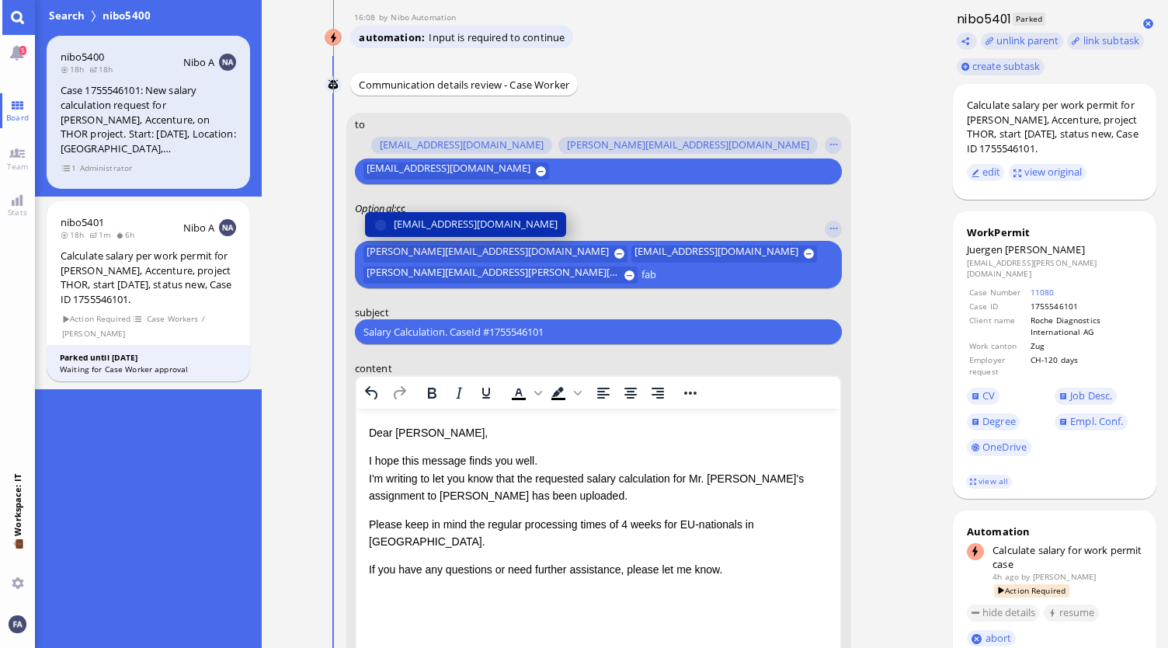
type input "fab"
click at [516, 226] on span "[EMAIL_ADDRESS][DOMAIN_NAME]" at bounding box center [476, 225] width 164 height 16
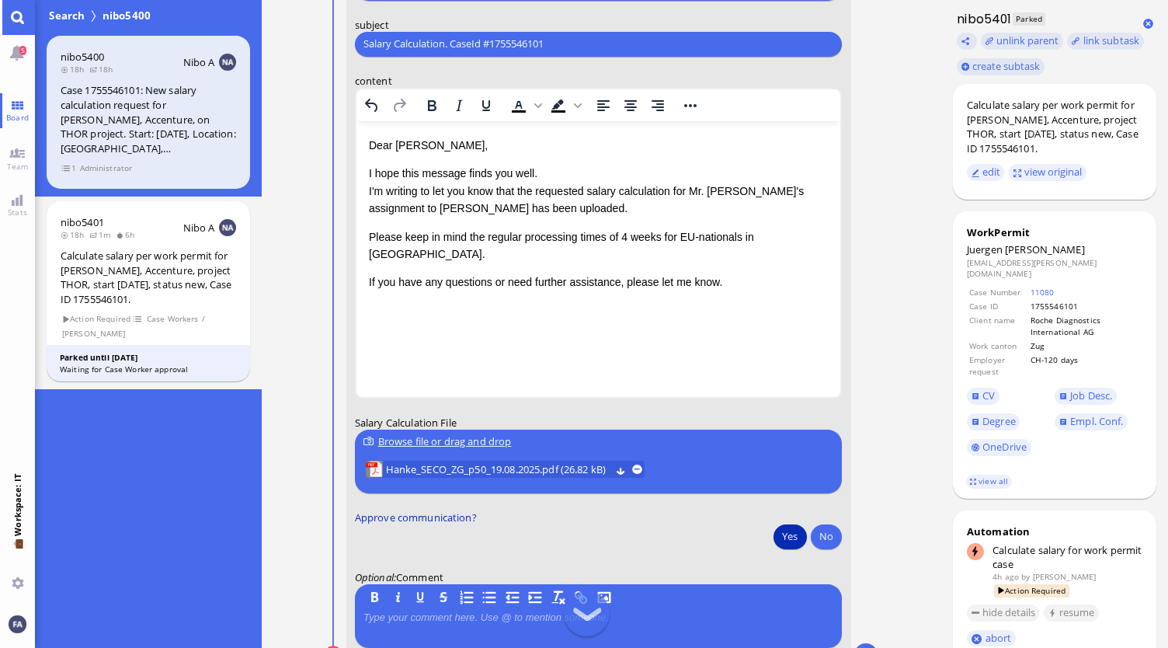
scroll to position [0, 0]
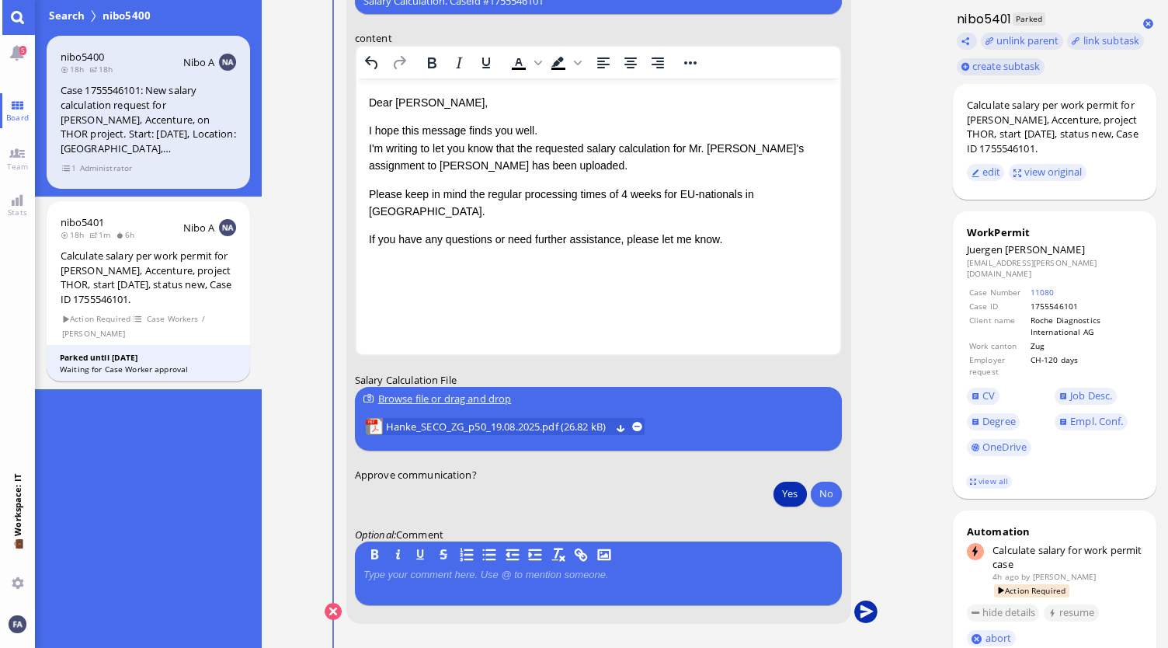
click at [861, 617] on button "submit" at bounding box center [865, 611] width 23 height 23
